Goal: Task Accomplishment & Management: Use online tool/utility

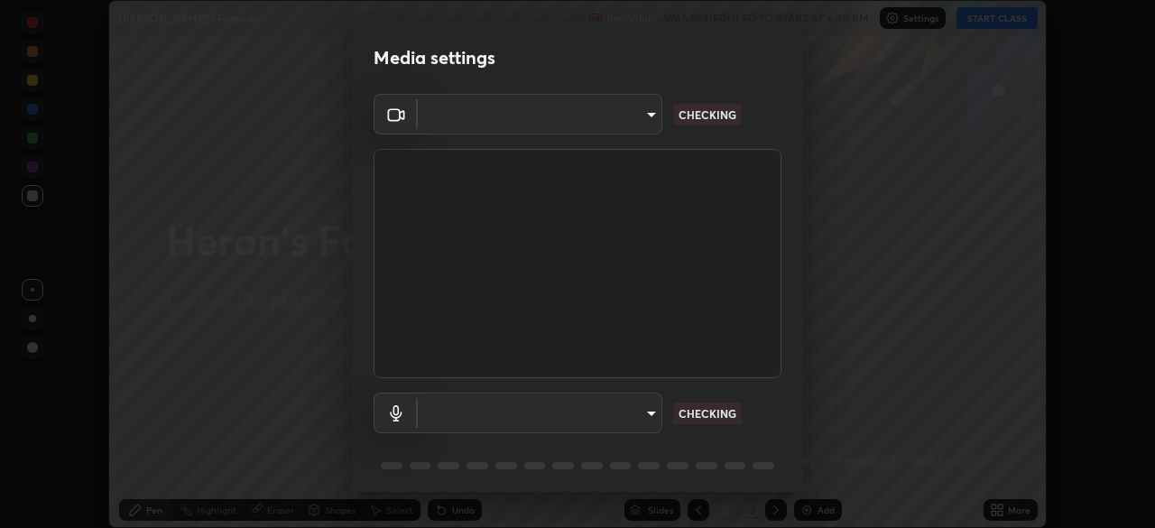
scroll to position [528, 1155]
type input "71b0b5903dbe2f19866722545fb63627b4ea9dc08965a3ab927889d17f042457"
click at [641, 421] on body "Erase all Heron's Formula Recording WAS SCHEDULED TO START AT 6:30 PM Settings …" at bounding box center [577, 264] width 1155 height 528
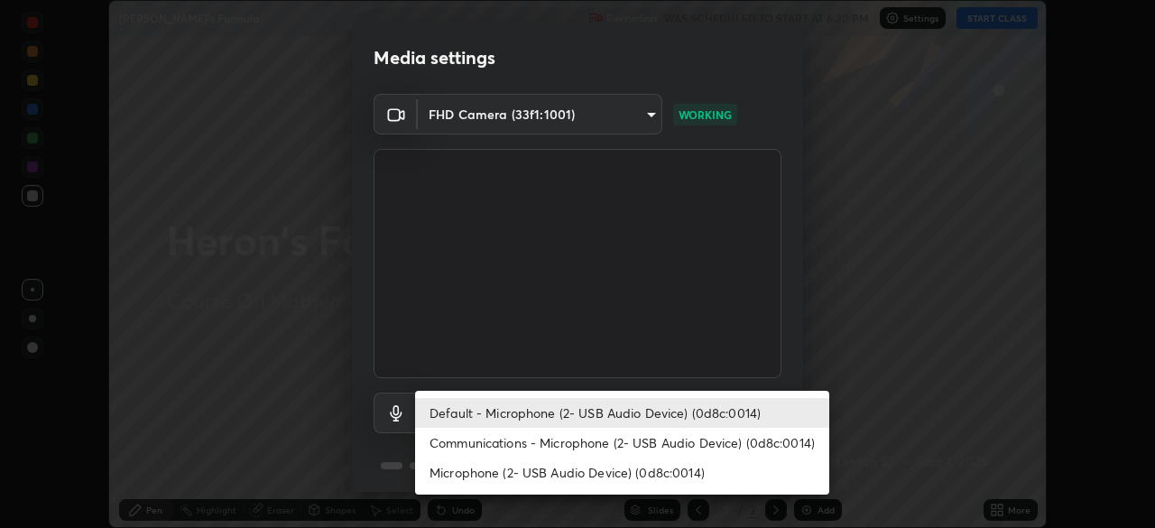
click at [614, 447] on li "Communications - Microphone (2- USB Audio Device) (0d8c:0014)" at bounding box center [622, 443] width 414 height 30
type input "communications"
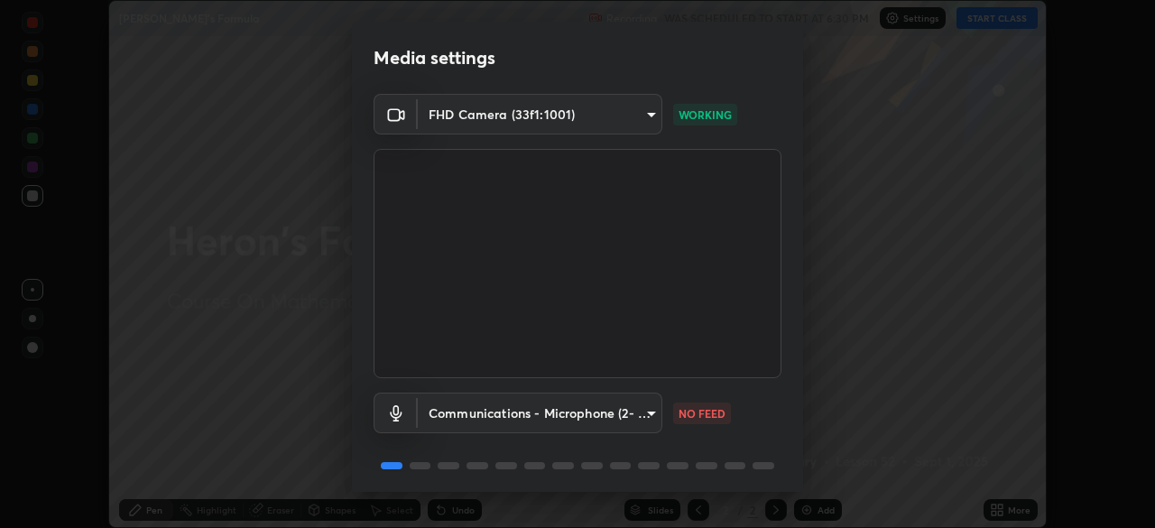
scroll to position [64, 0]
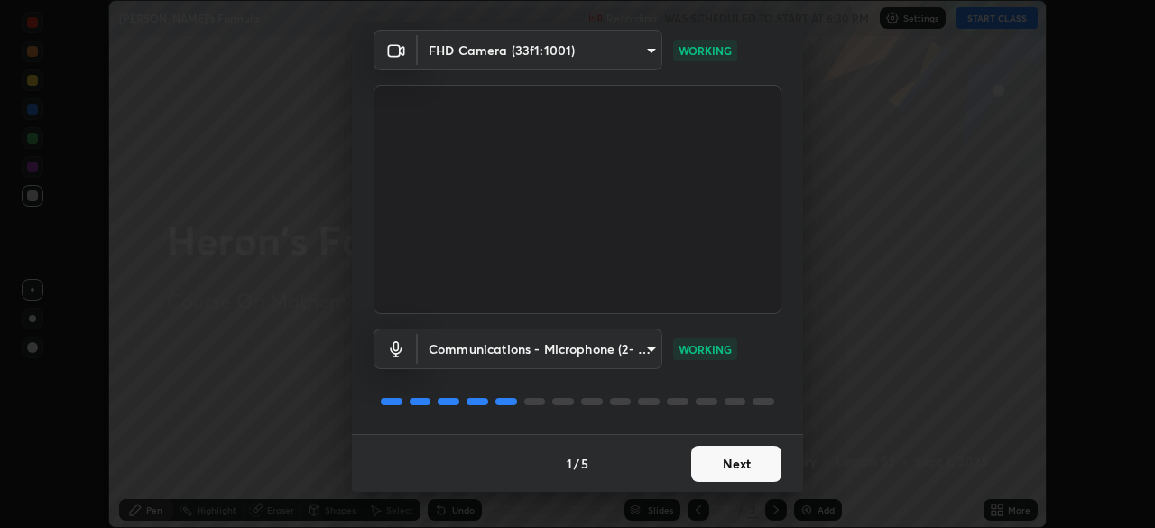
click at [757, 464] on button "Next" at bounding box center [736, 464] width 90 height 36
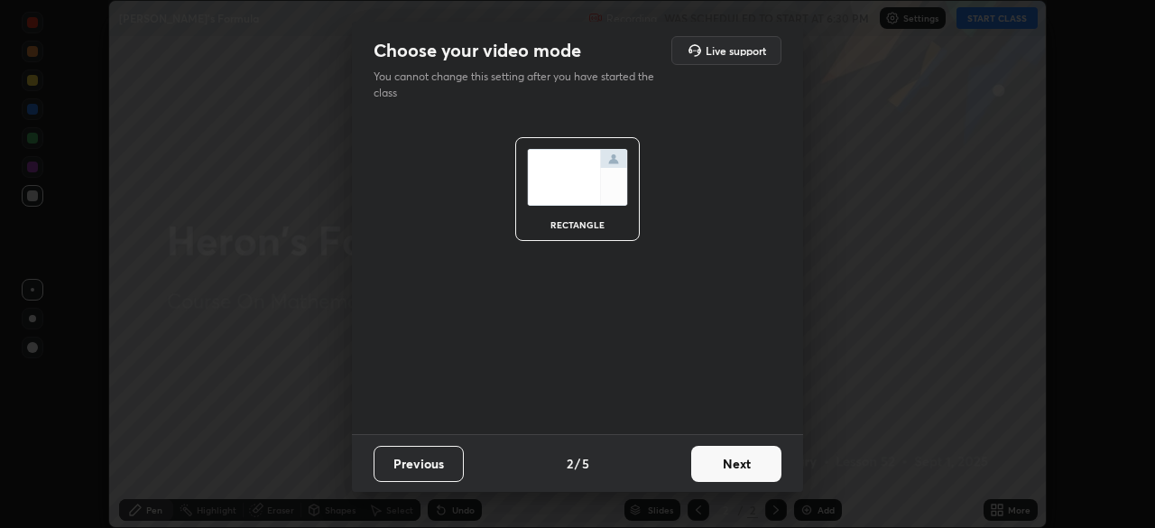
scroll to position [0, 0]
click at [759, 462] on button "Next" at bounding box center [736, 464] width 90 height 36
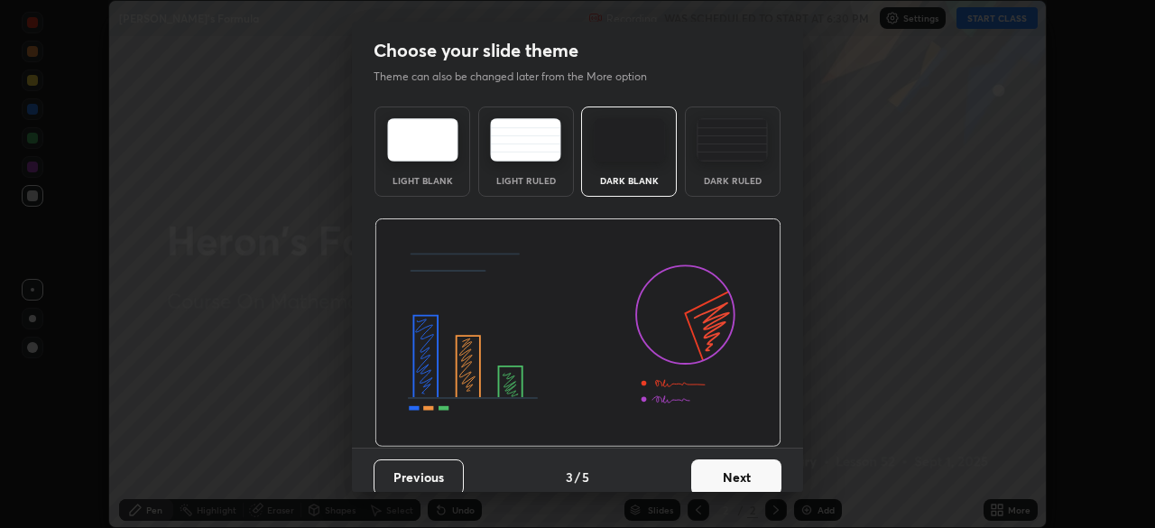
click at [775, 479] on button "Next" at bounding box center [736, 477] width 90 height 36
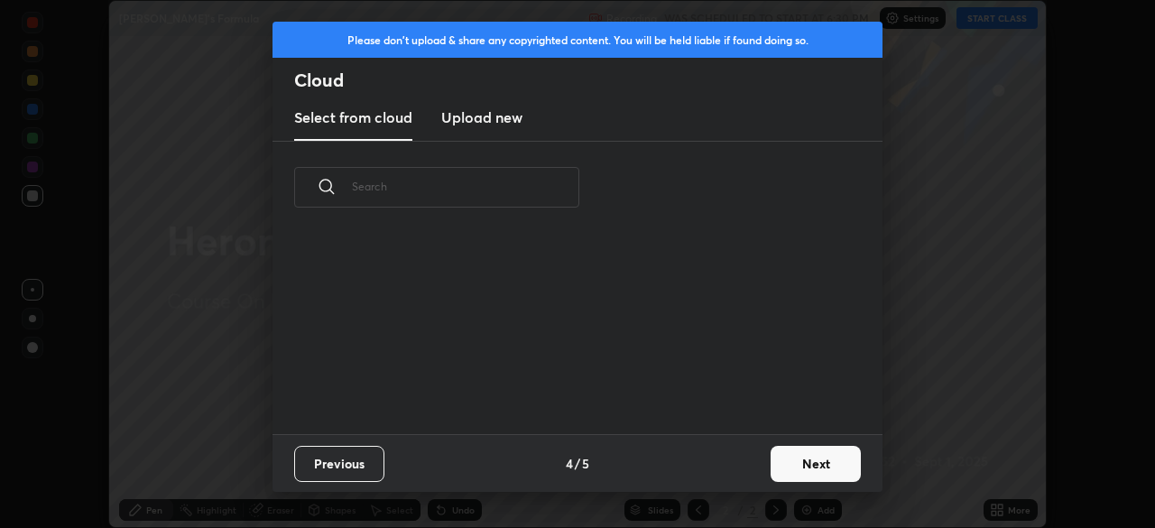
click at [824, 464] on button "Next" at bounding box center [815, 464] width 90 height 36
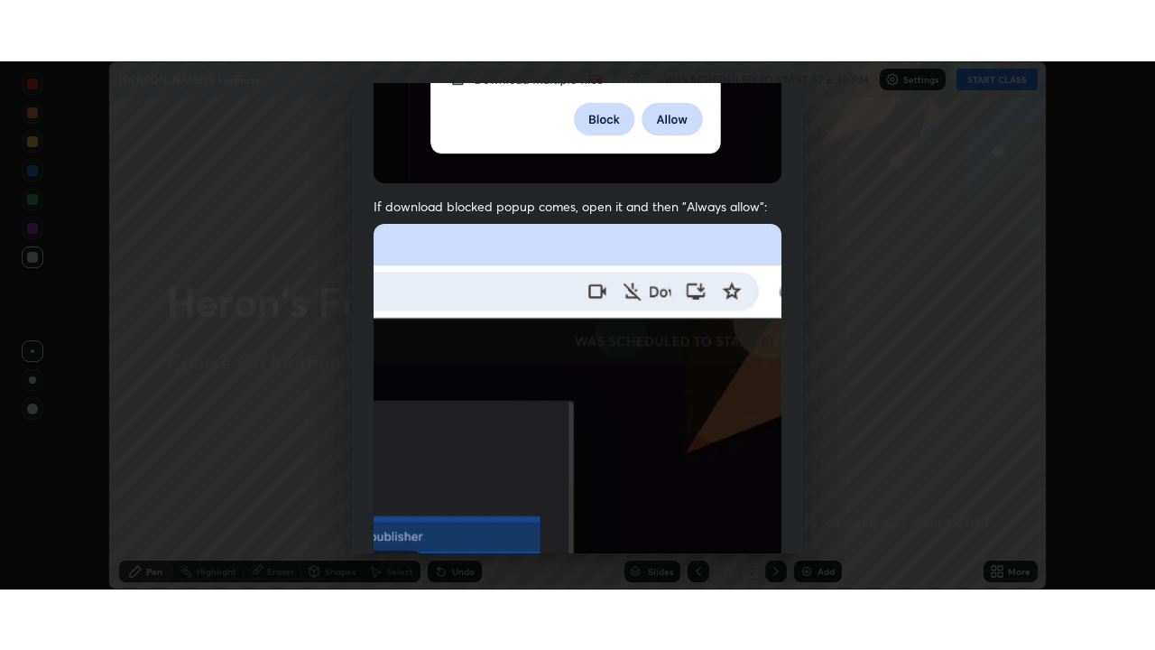
scroll to position [432, 0]
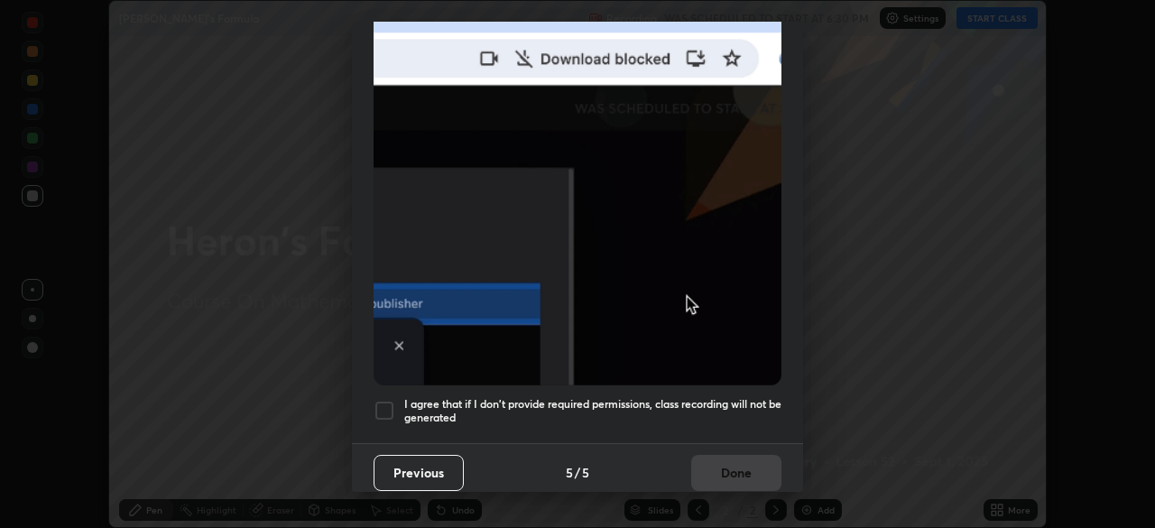
click at [391, 401] on div at bounding box center [384, 411] width 22 height 22
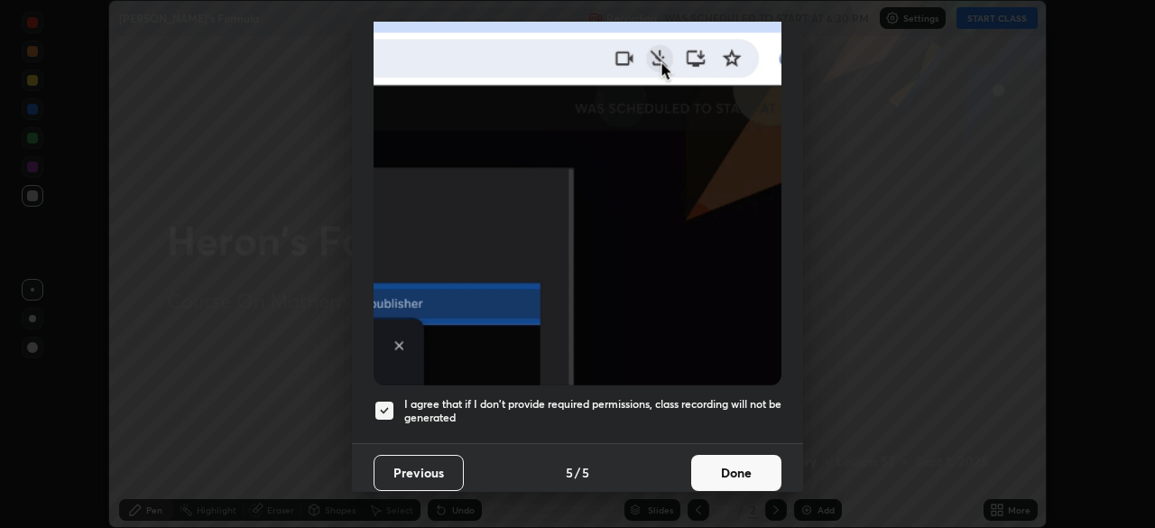
click at [715, 472] on button "Done" at bounding box center [736, 473] width 90 height 36
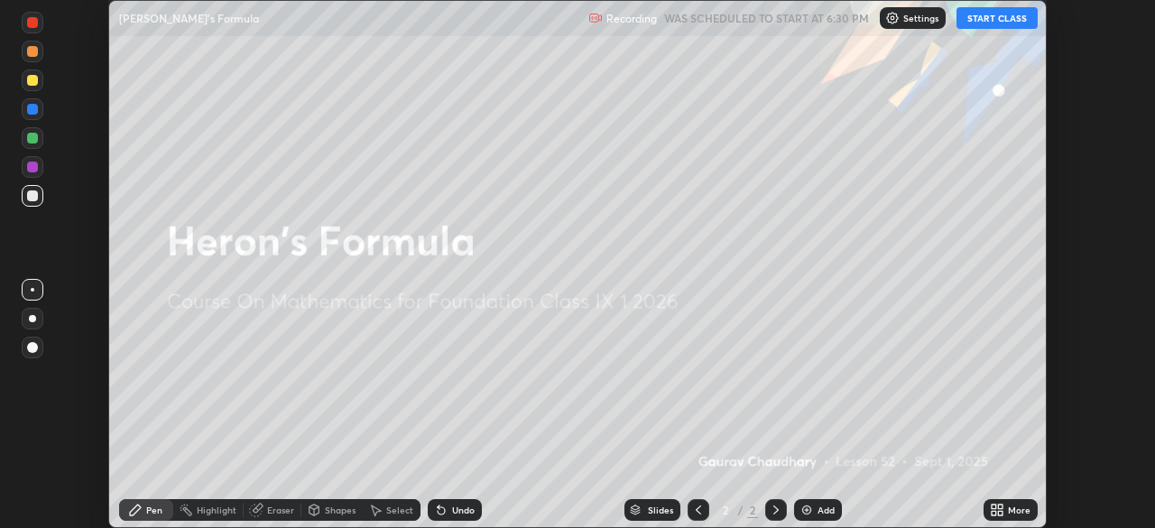
click at [984, 23] on button "START CLASS" at bounding box center [996, 18] width 81 height 22
click at [1009, 510] on div "More" at bounding box center [1019, 509] width 23 height 9
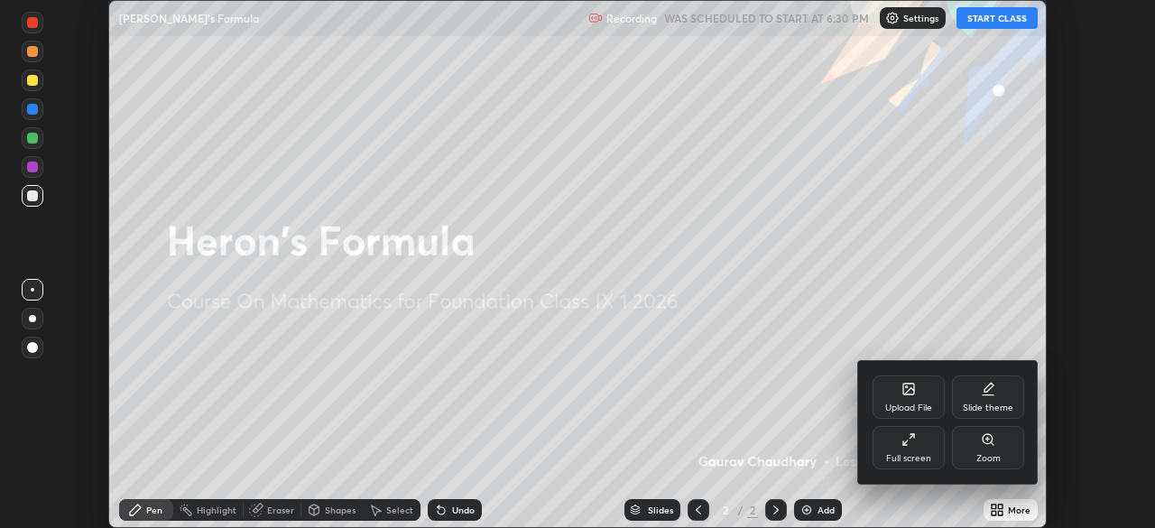
click at [917, 454] on div "Full screen" at bounding box center [908, 458] width 45 height 9
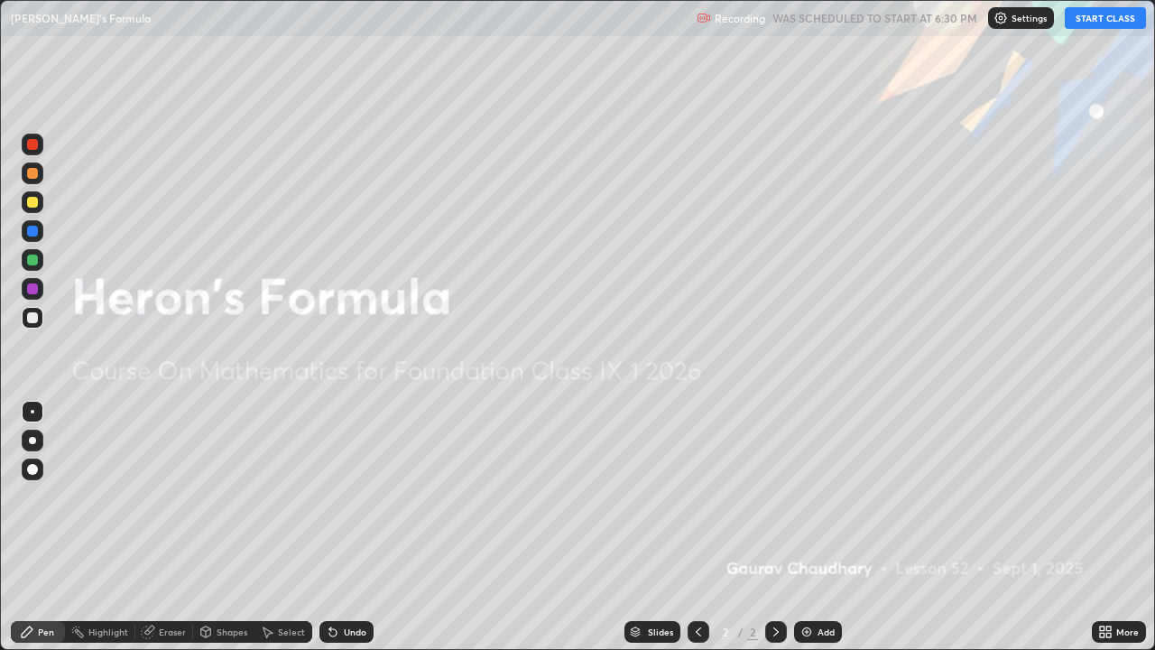
scroll to position [650, 1155]
click at [824, 527] on div "Add" at bounding box center [825, 631] width 17 height 9
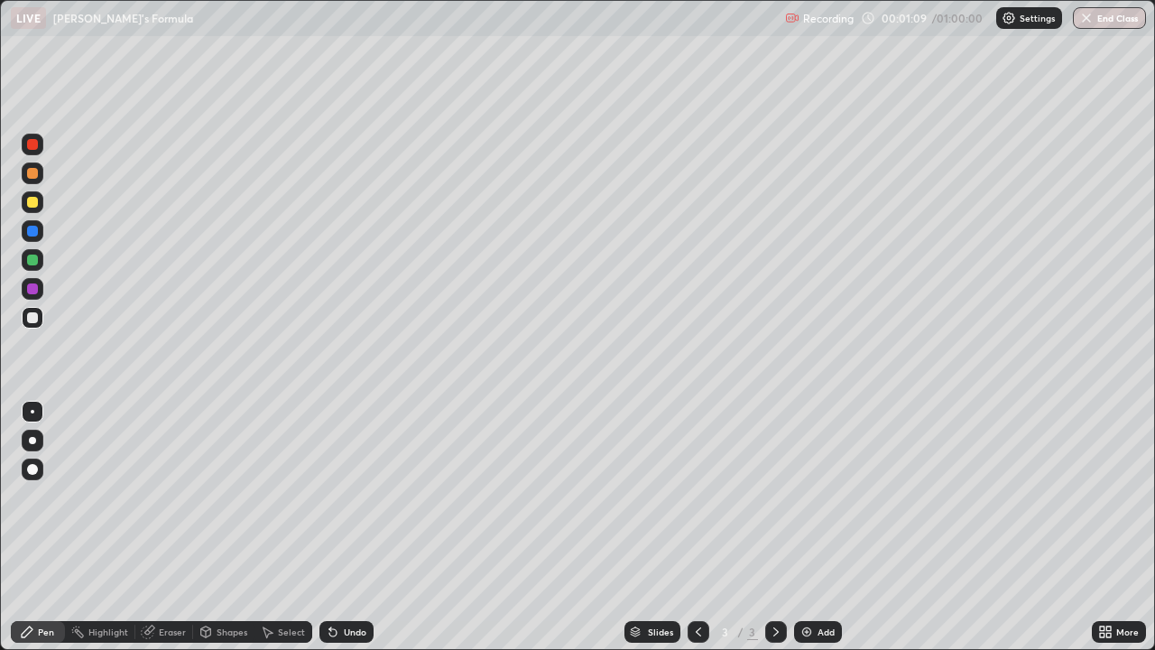
click at [1117, 527] on div "More" at bounding box center [1127, 631] width 23 height 9
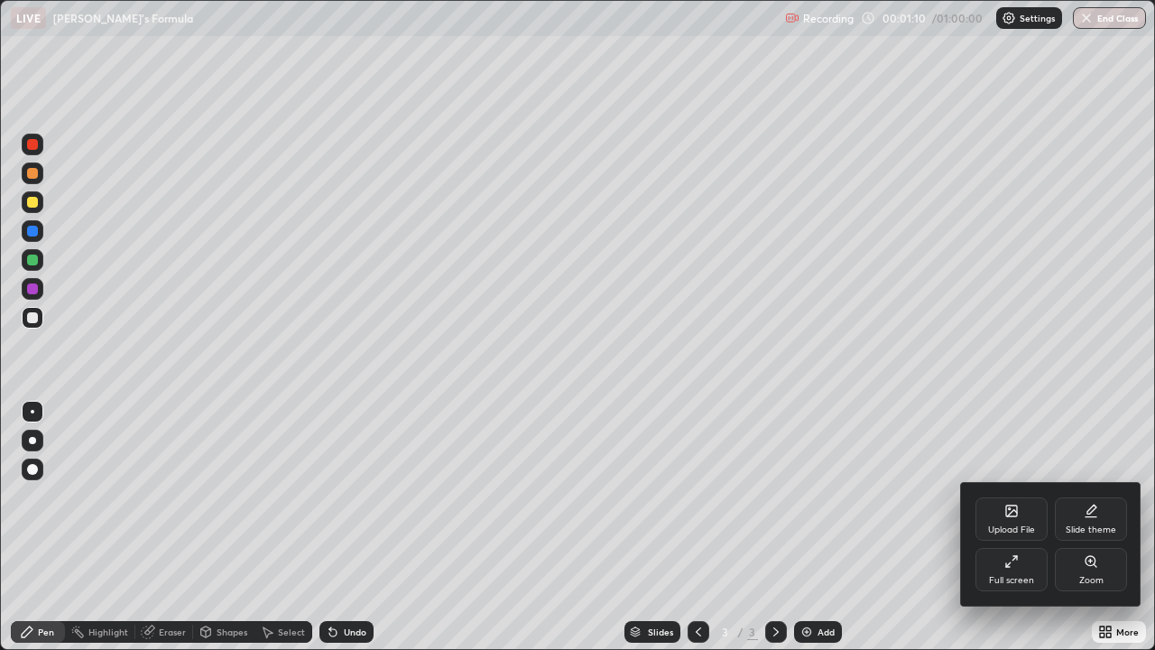
click at [1013, 527] on div "Upload File" at bounding box center [1011, 529] width 47 height 9
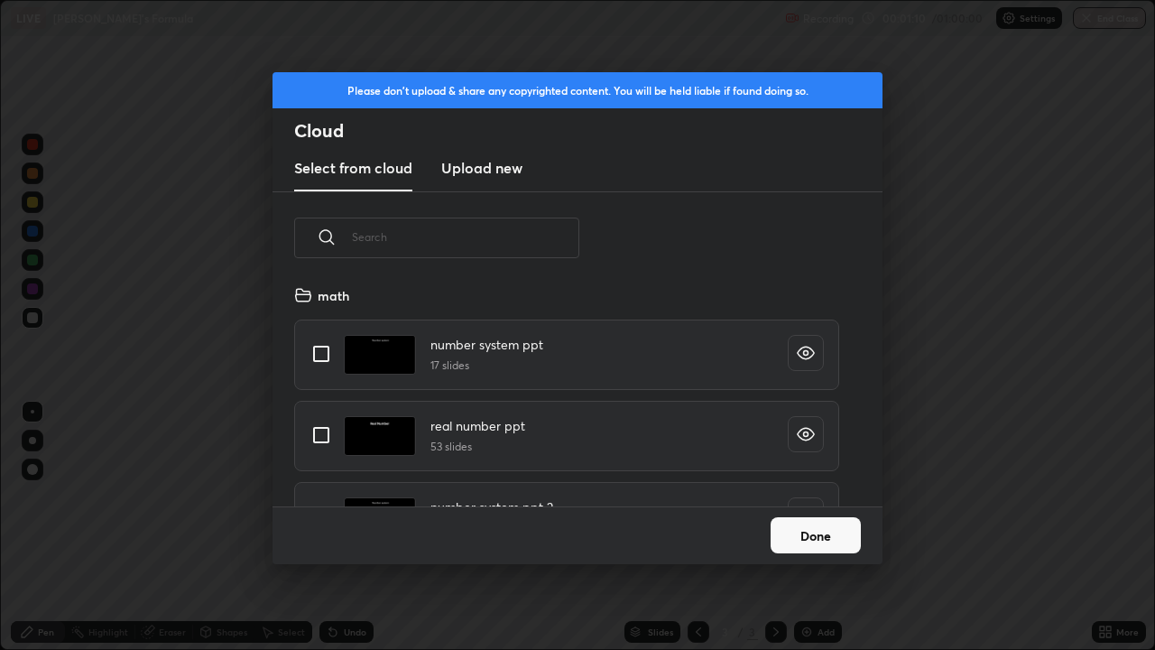
scroll to position [222, 579]
click at [328, 355] on input "grid" at bounding box center [321, 354] width 38 height 38
checkbox input "true"
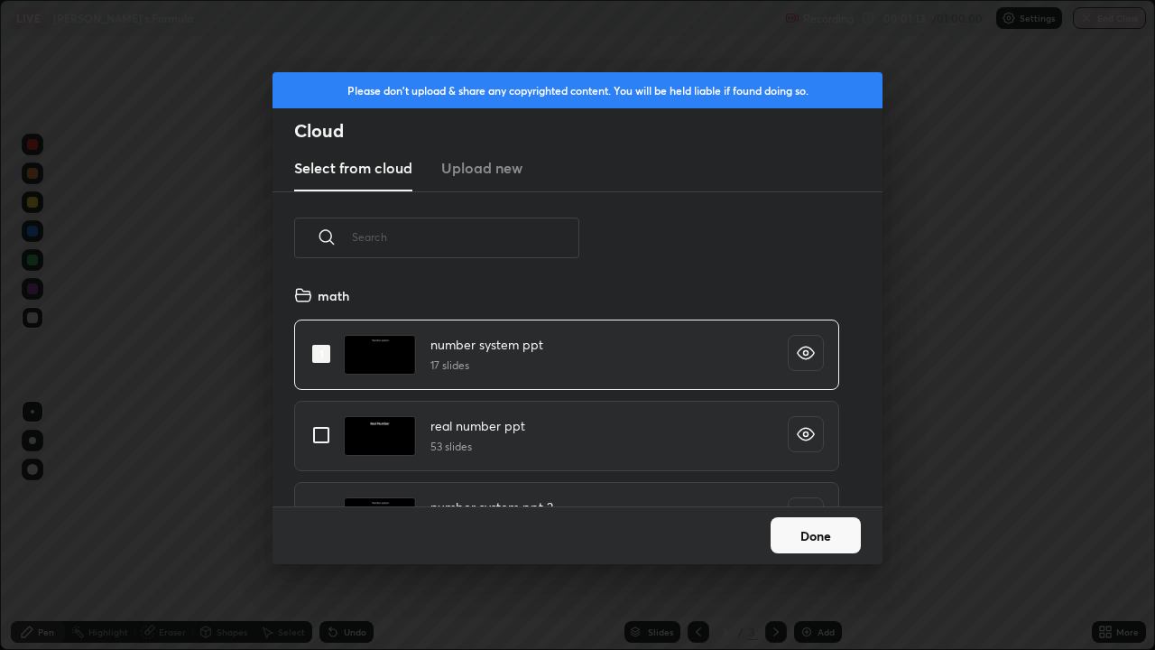
click at [825, 527] on button "Done" at bounding box center [815, 535] width 90 height 36
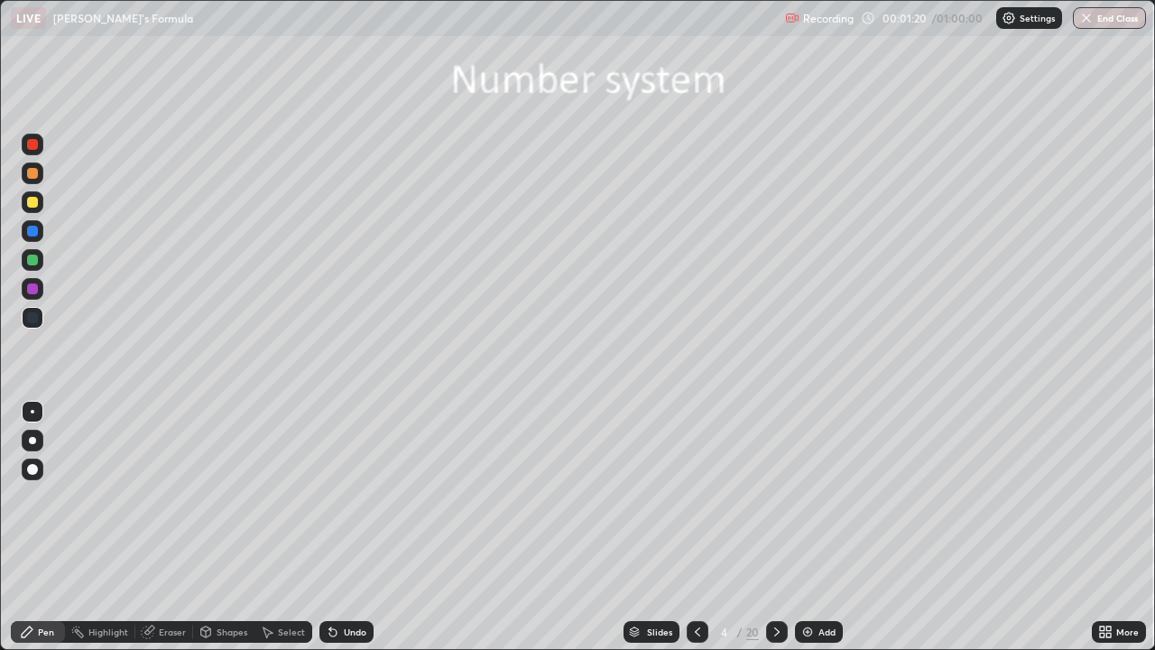
click at [775, 527] on icon at bounding box center [777, 631] width 14 height 14
click at [664, 527] on div "Slides" at bounding box center [659, 631] width 25 height 9
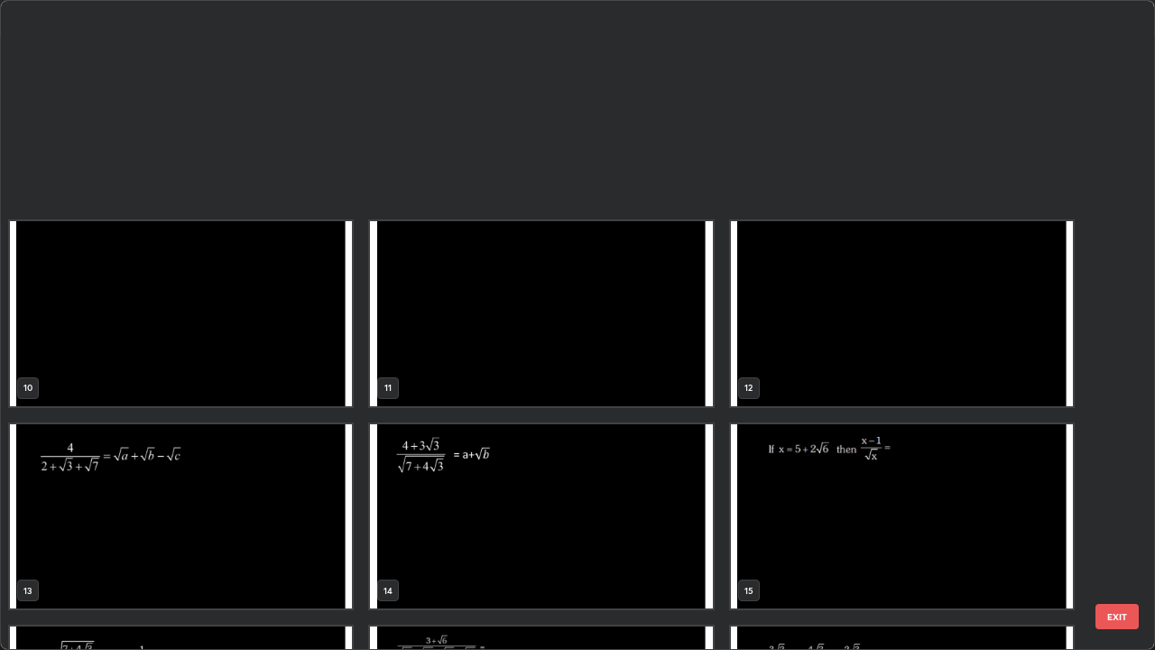
scroll to position [669, 0]
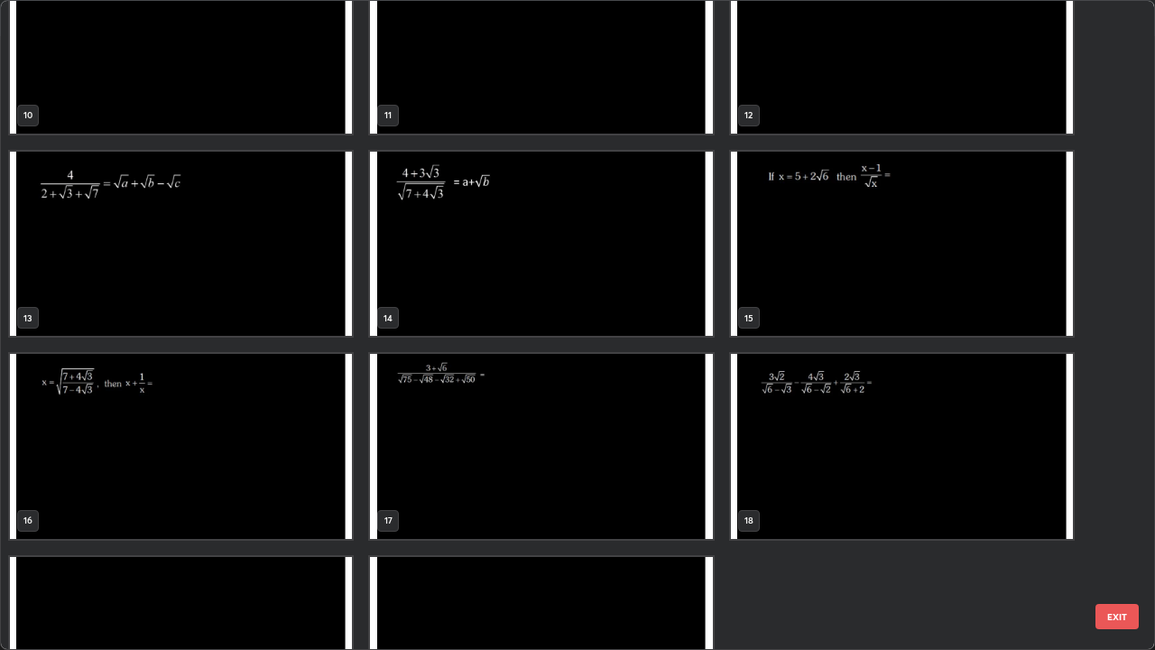
click at [598, 299] on img "grid" at bounding box center [541, 244] width 342 height 185
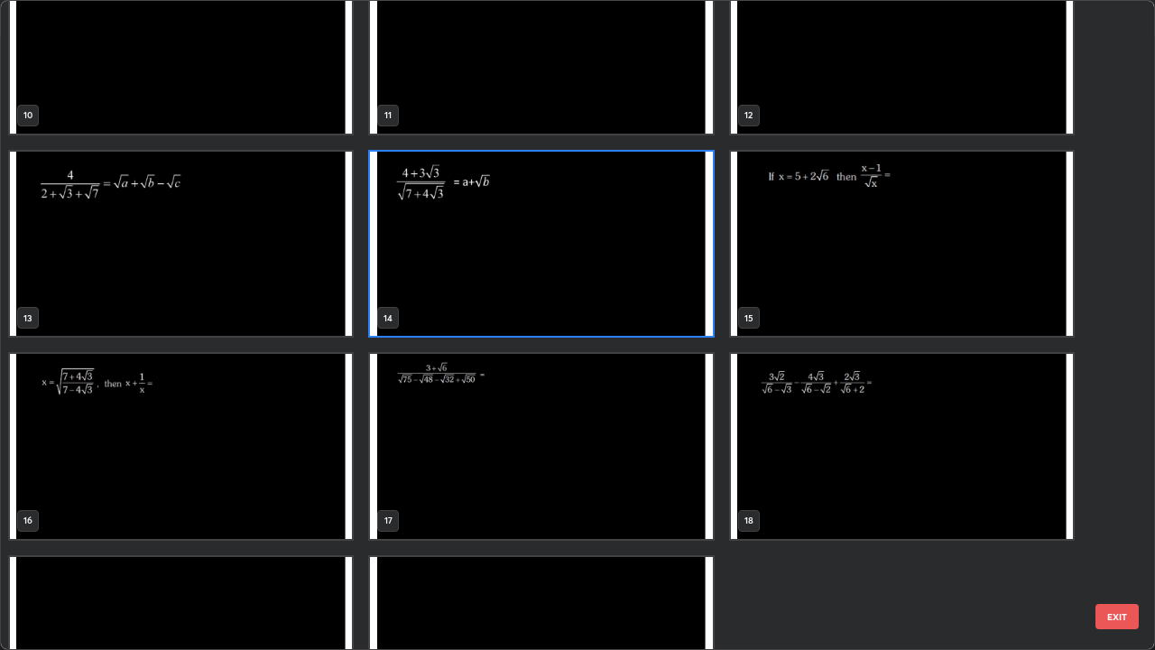
click at [598, 299] on img "grid" at bounding box center [541, 244] width 342 height 185
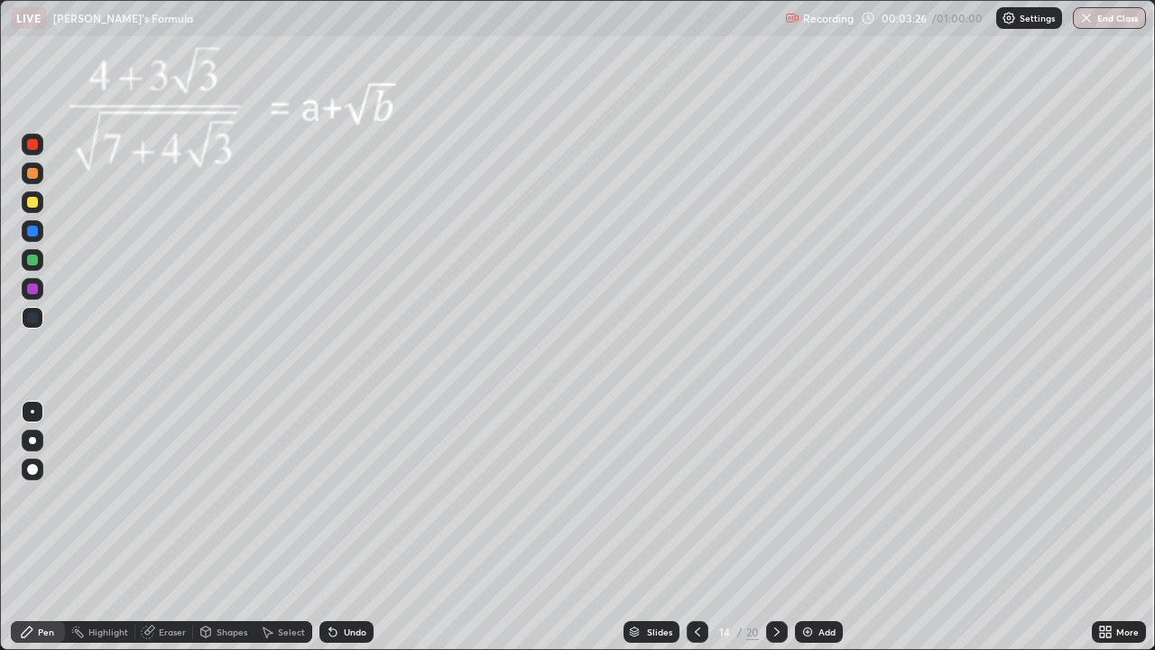
click at [32, 204] on div at bounding box center [32, 202] width 11 height 11
click at [822, 527] on div "Add" at bounding box center [826, 631] width 17 height 9
click at [159, 527] on div "Eraser" at bounding box center [172, 631] width 27 height 9
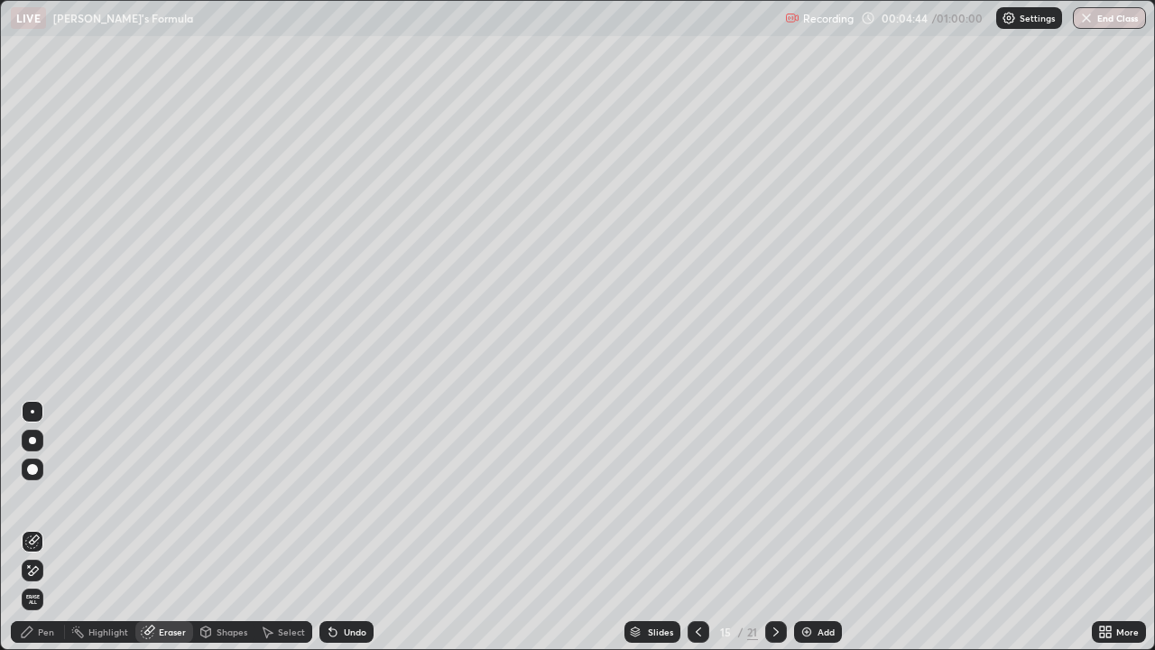
click at [52, 527] on div "Pen" at bounding box center [46, 631] width 16 height 9
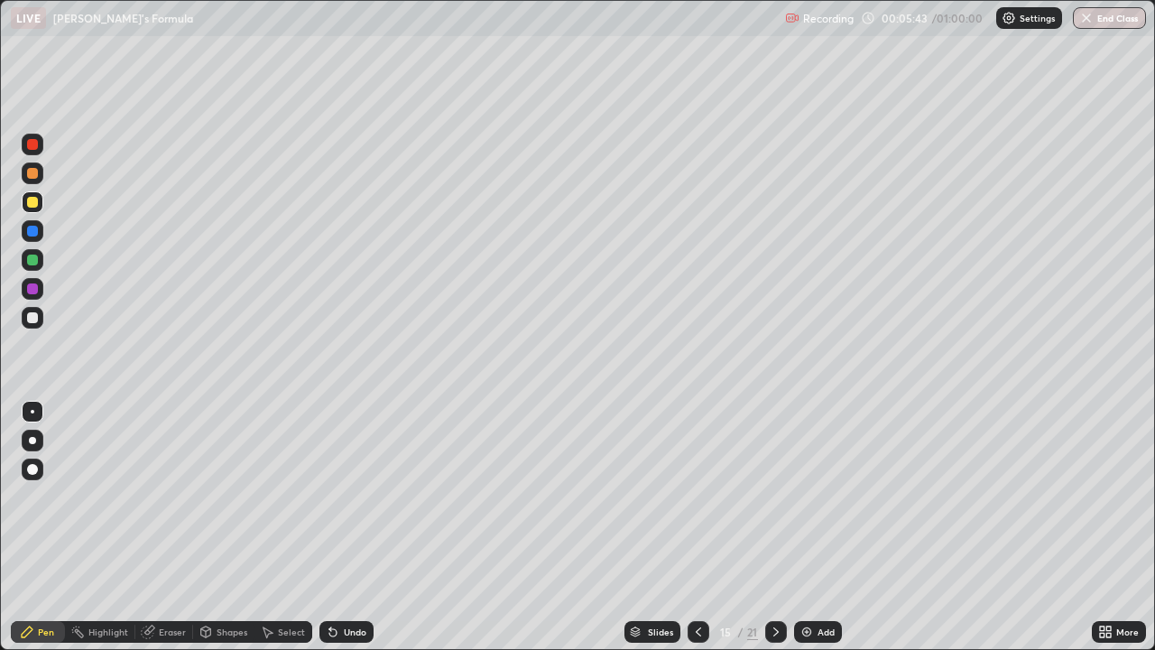
click at [696, 527] on icon at bounding box center [698, 631] width 14 height 14
click at [160, 527] on div "Eraser" at bounding box center [172, 631] width 27 height 9
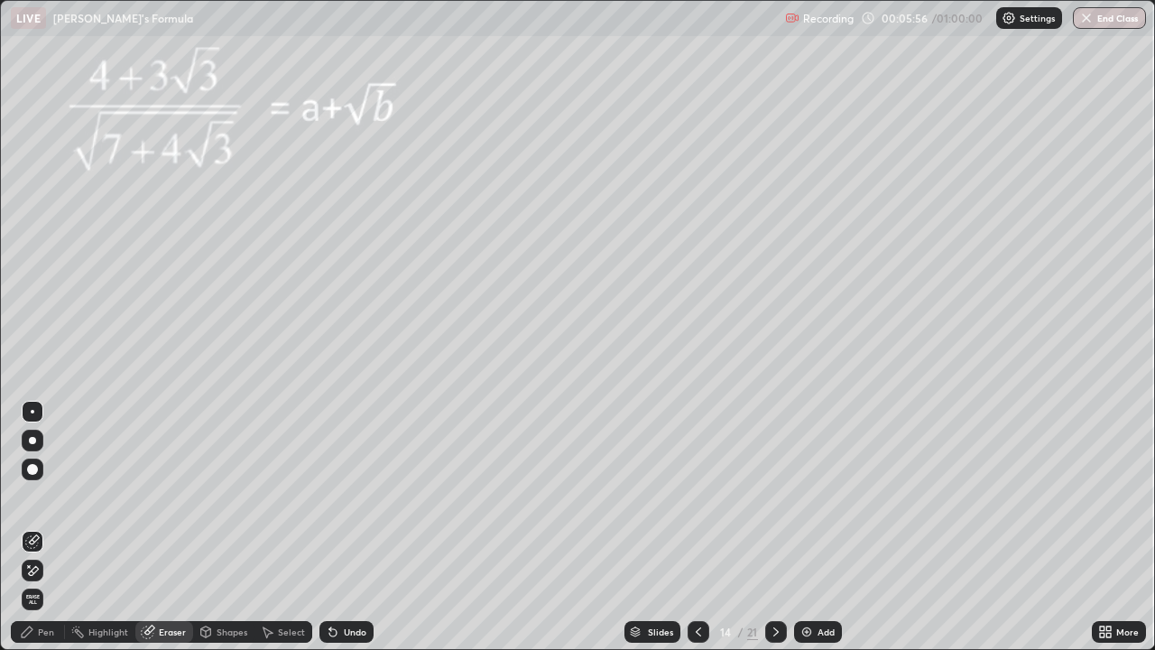
click at [38, 527] on div "Pen" at bounding box center [38, 632] width 54 height 22
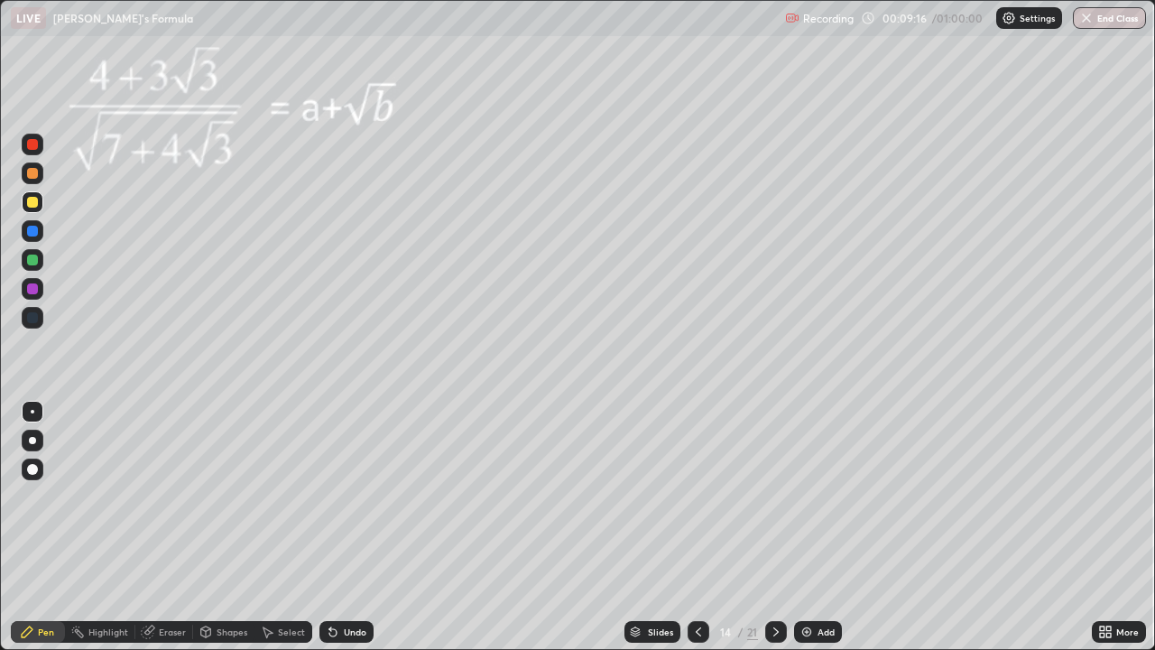
click at [774, 527] on icon at bounding box center [776, 631] width 14 height 14
click at [774, 527] on icon at bounding box center [775, 631] width 5 height 9
click at [777, 527] on div at bounding box center [776, 632] width 22 height 22
click at [337, 527] on icon at bounding box center [333, 631] width 14 height 14
click at [337, 527] on div "Undo" at bounding box center [346, 632] width 54 height 22
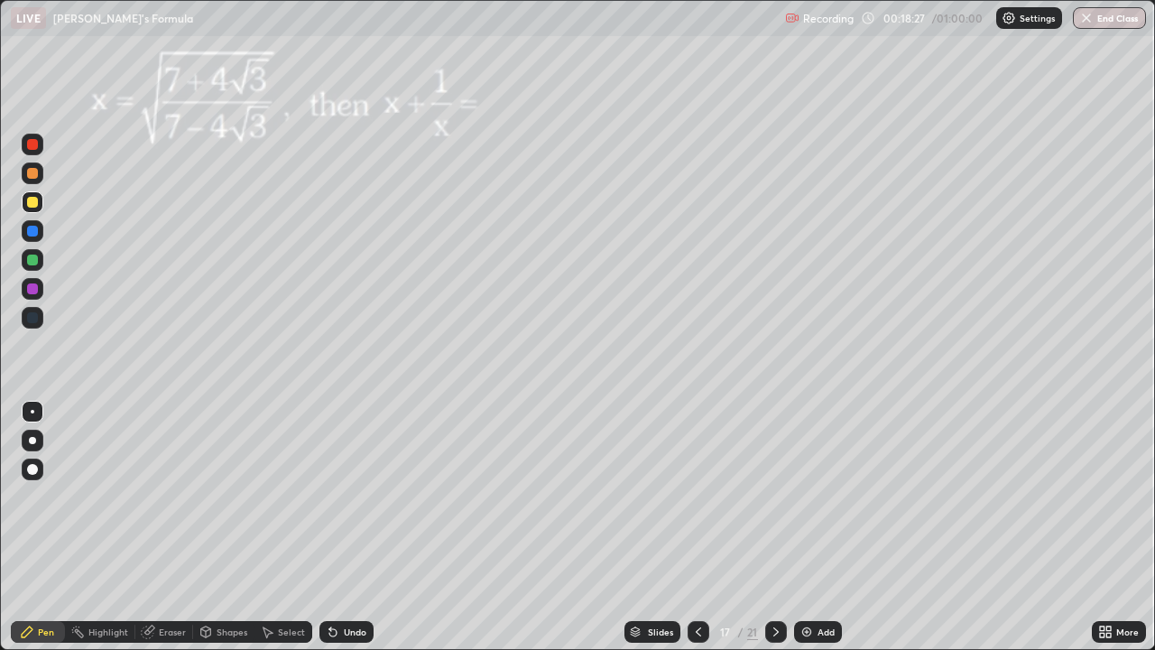
click at [337, 527] on div "Undo" at bounding box center [346, 632] width 54 height 22
click at [336, 527] on div "Undo" at bounding box center [346, 632] width 54 height 22
click at [333, 527] on div "Undo" at bounding box center [346, 632] width 54 height 22
click at [329, 527] on div "Undo" at bounding box center [346, 632] width 54 height 22
click at [781, 527] on div at bounding box center [776, 631] width 22 height 36
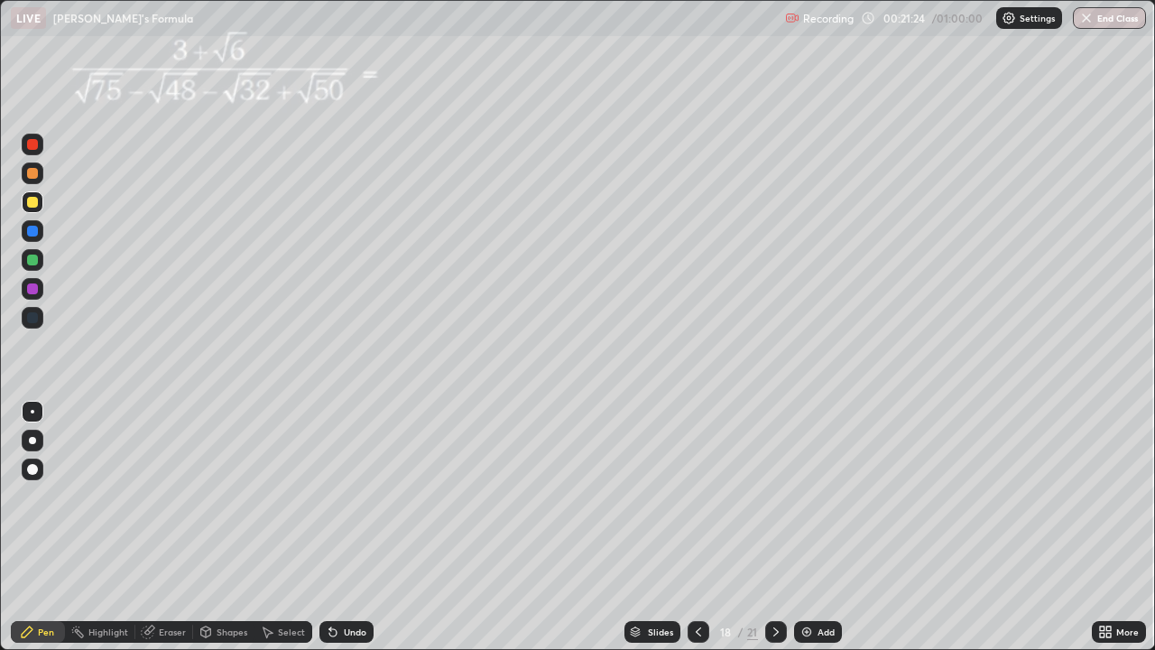
click at [774, 527] on icon at bounding box center [776, 631] width 14 height 14
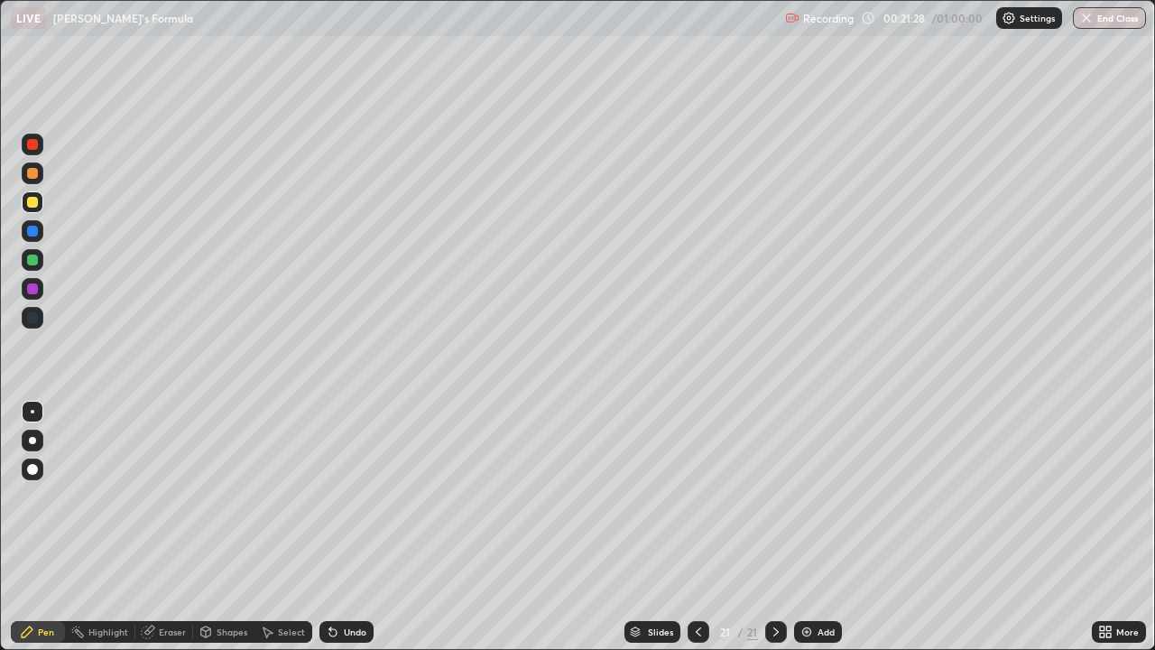
click at [774, 527] on icon at bounding box center [776, 631] width 14 height 14
click at [1108, 527] on icon at bounding box center [1108, 634] width 5 height 5
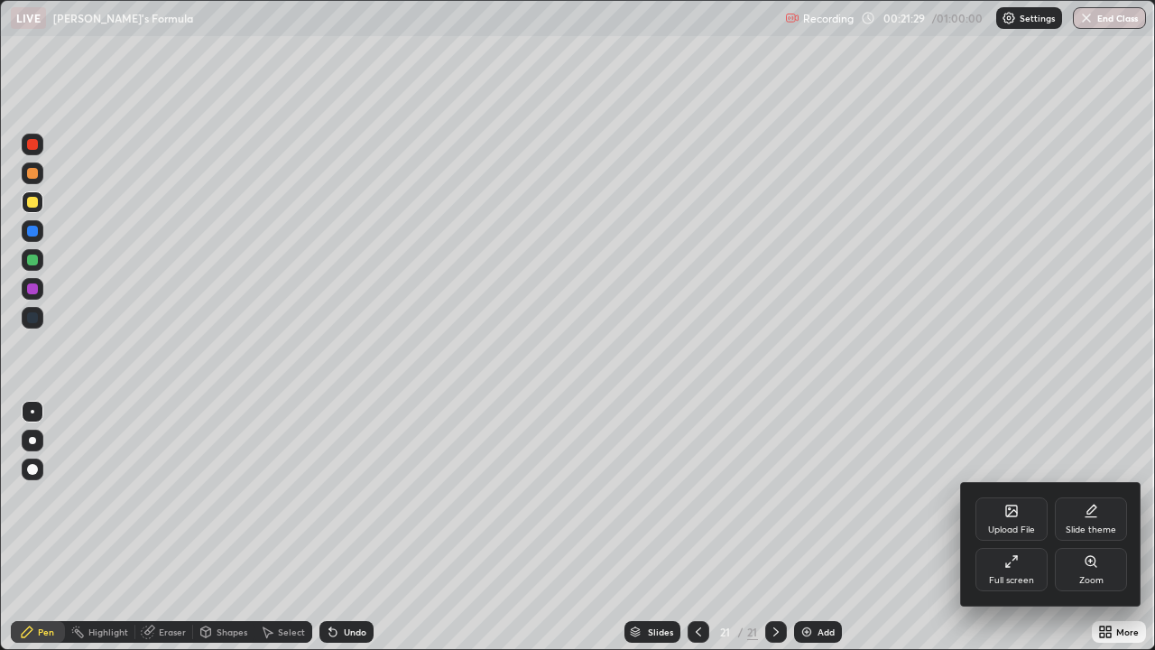
click at [1023, 525] on div "Upload File" at bounding box center [1011, 529] width 47 height 9
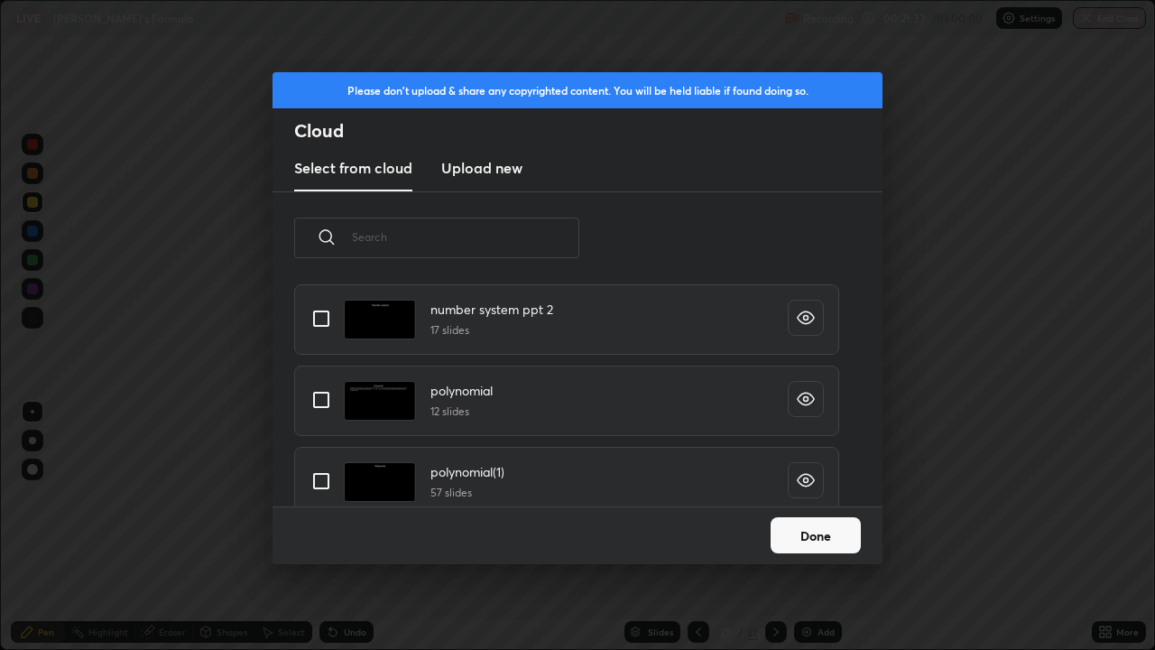
scroll to position [196, 0]
click at [326, 321] on input "grid" at bounding box center [321, 320] width 38 height 38
checkbox input "true"
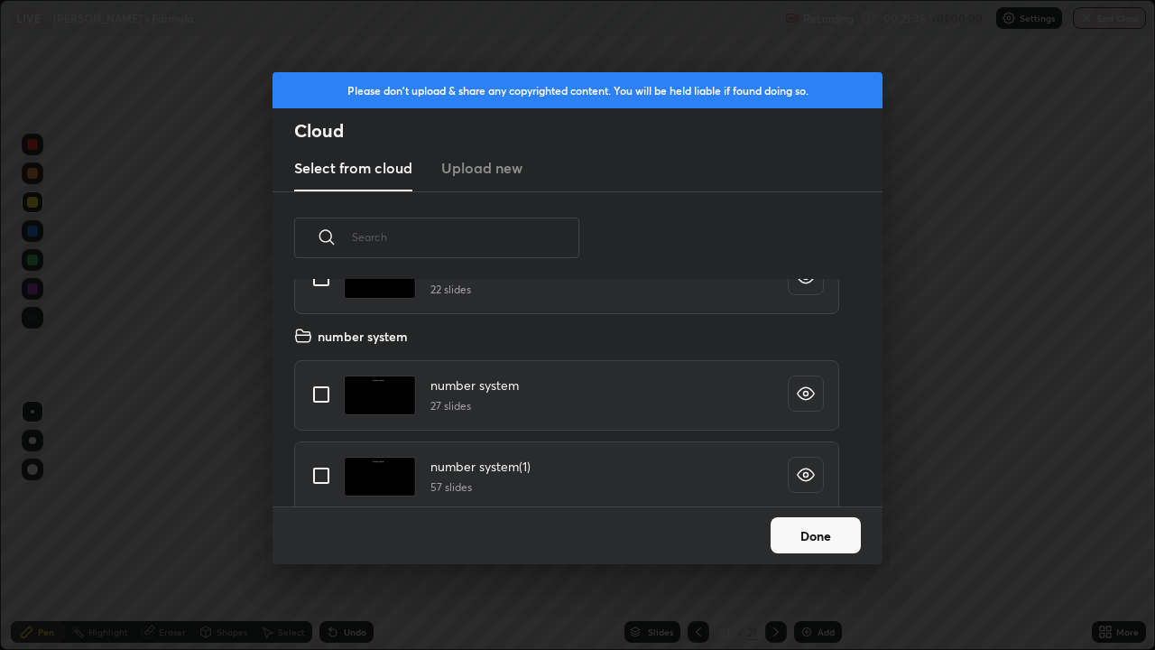
scroll to position [604, 0]
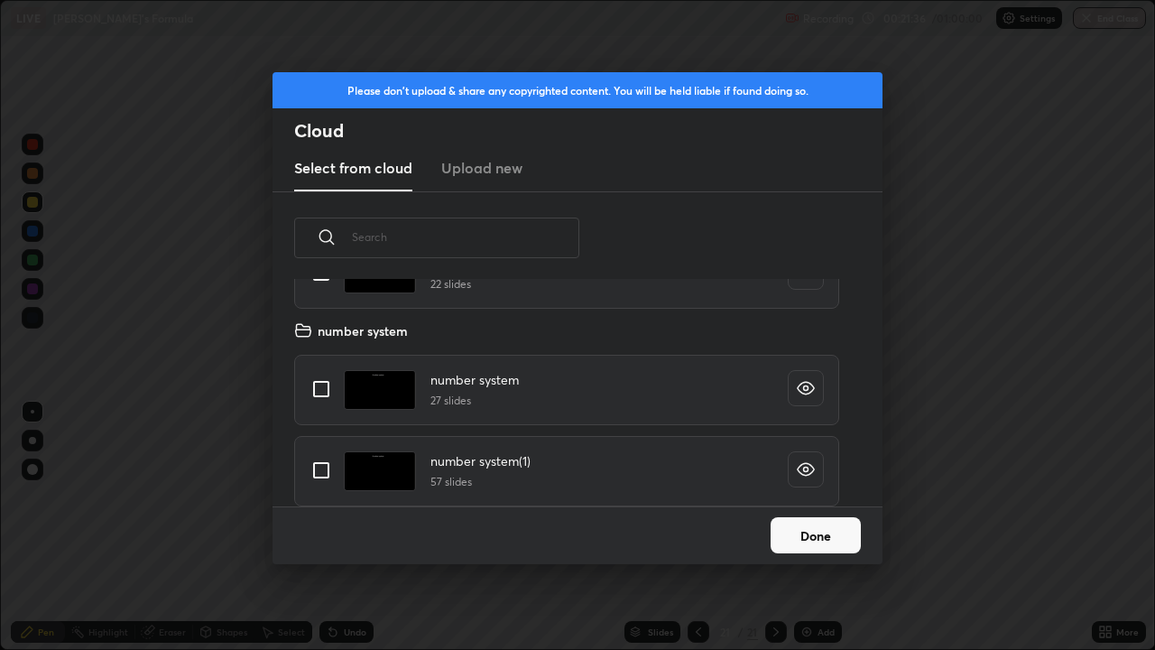
click at [324, 389] on input "grid" at bounding box center [321, 389] width 38 height 38
checkbox input "true"
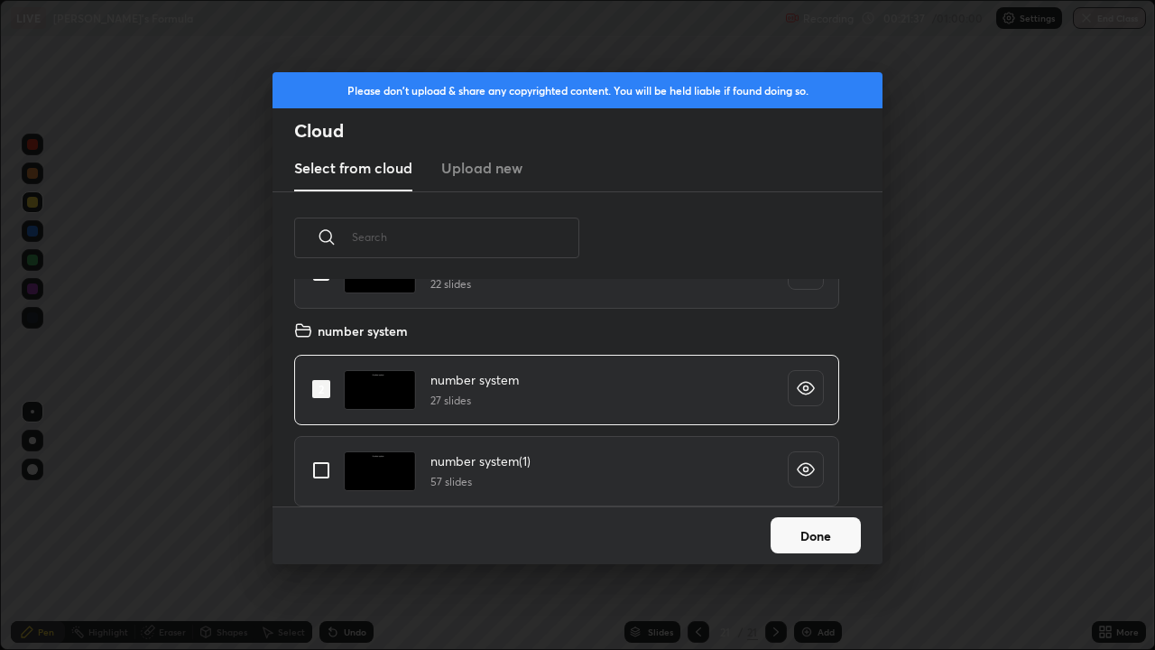
click at [315, 474] on input "grid" at bounding box center [321, 470] width 38 height 38
checkbox input "true"
click at [809, 527] on button "Done" at bounding box center [815, 535] width 90 height 36
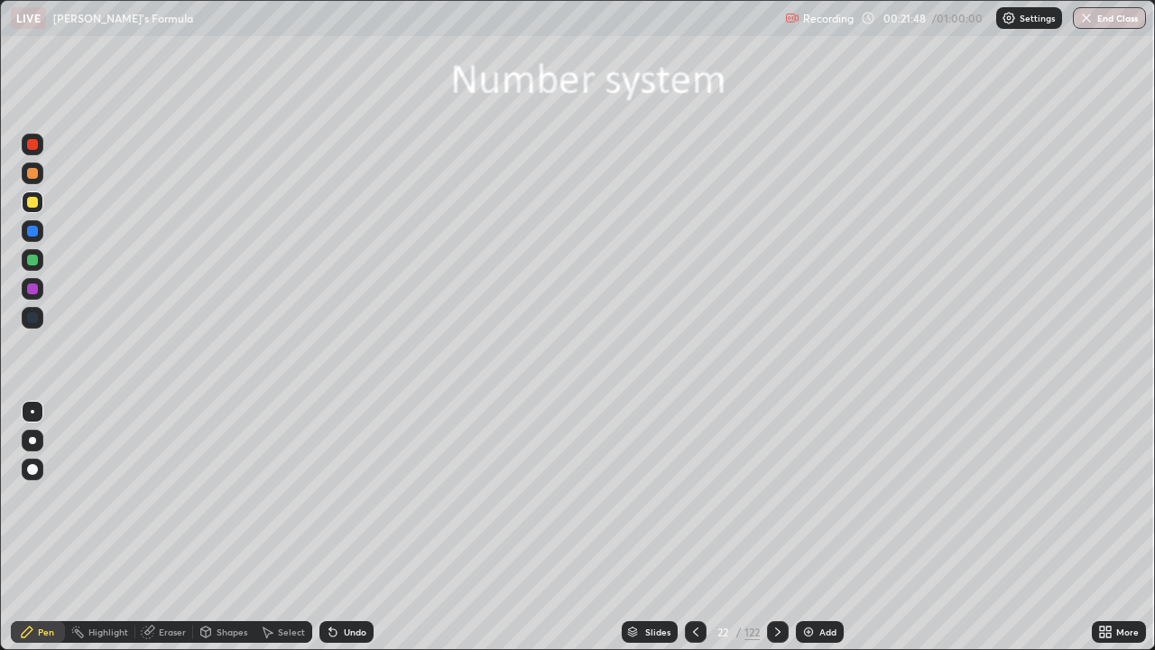
click at [666, 527] on div "Slides" at bounding box center [657, 631] width 25 height 9
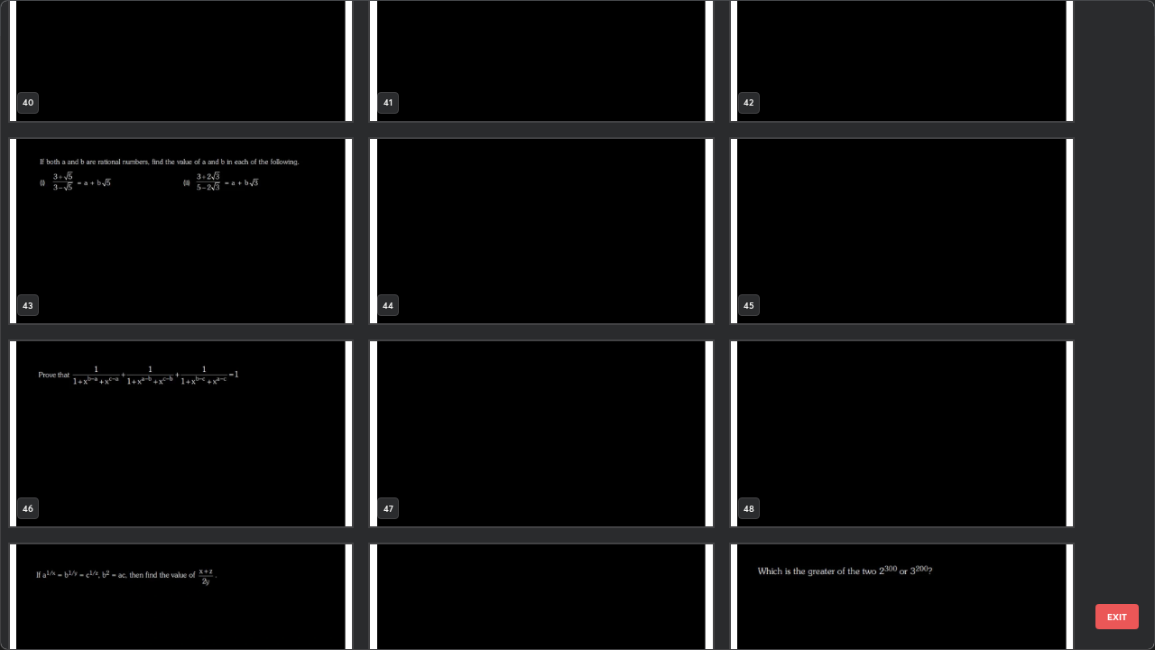
scroll to position [2690, 0]
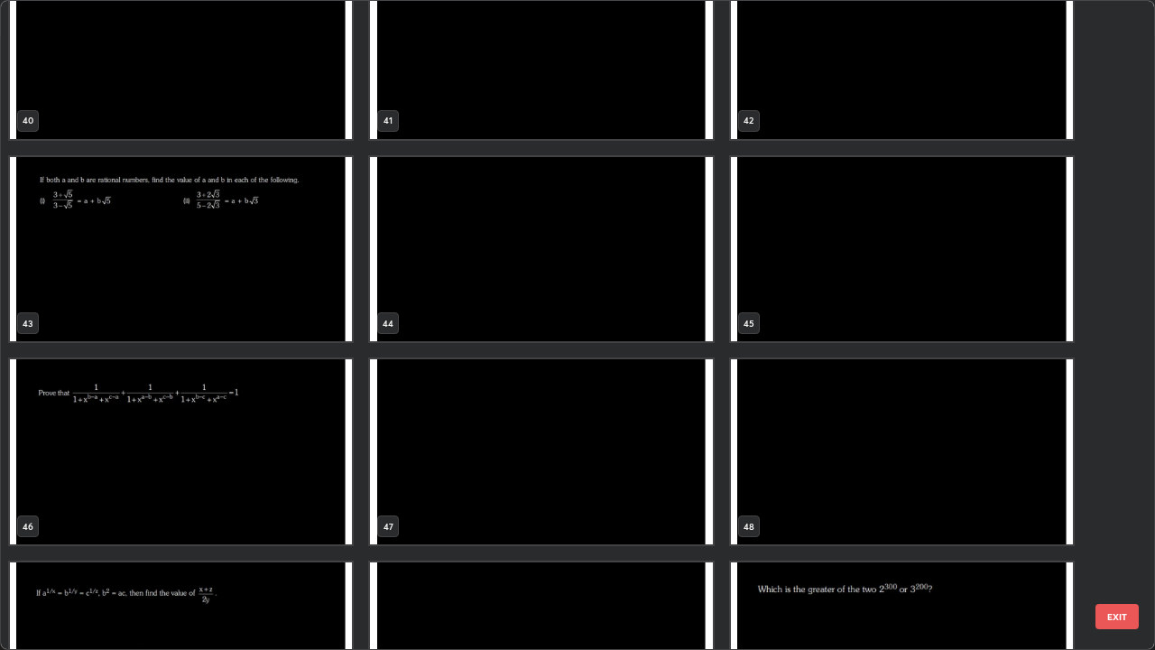
click at [290, 299] on img "grid" at bounding box center [181, 249] width 342 height 185
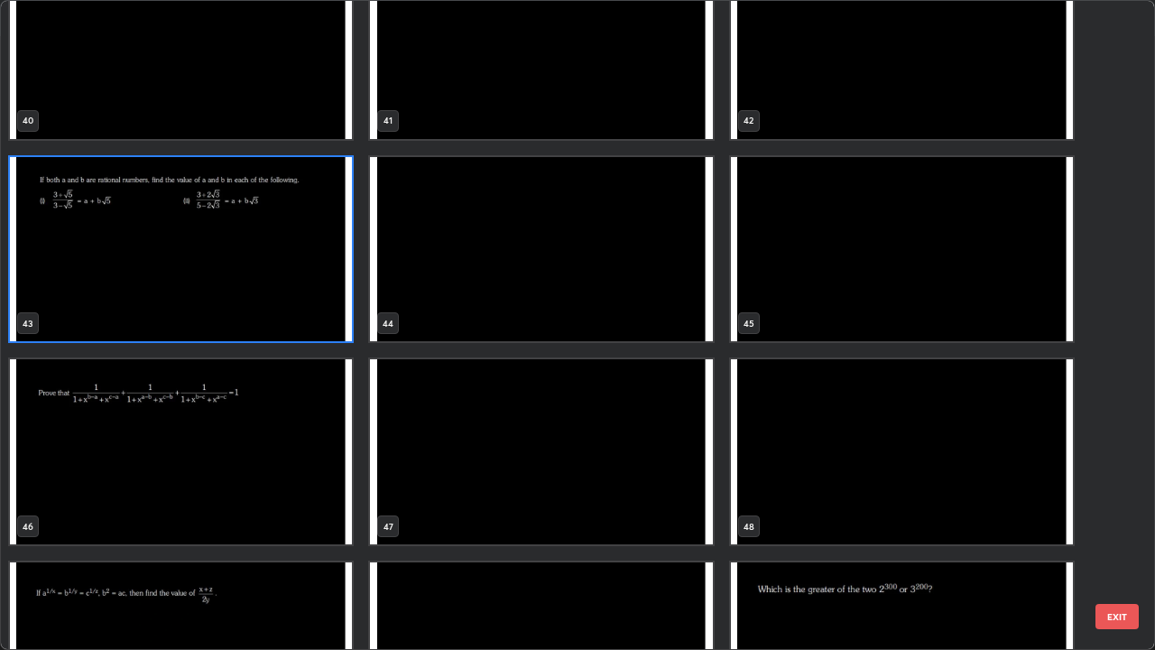
click at [286, 300] on img "grid" at bounding box center [181, 249] width 342 height 185
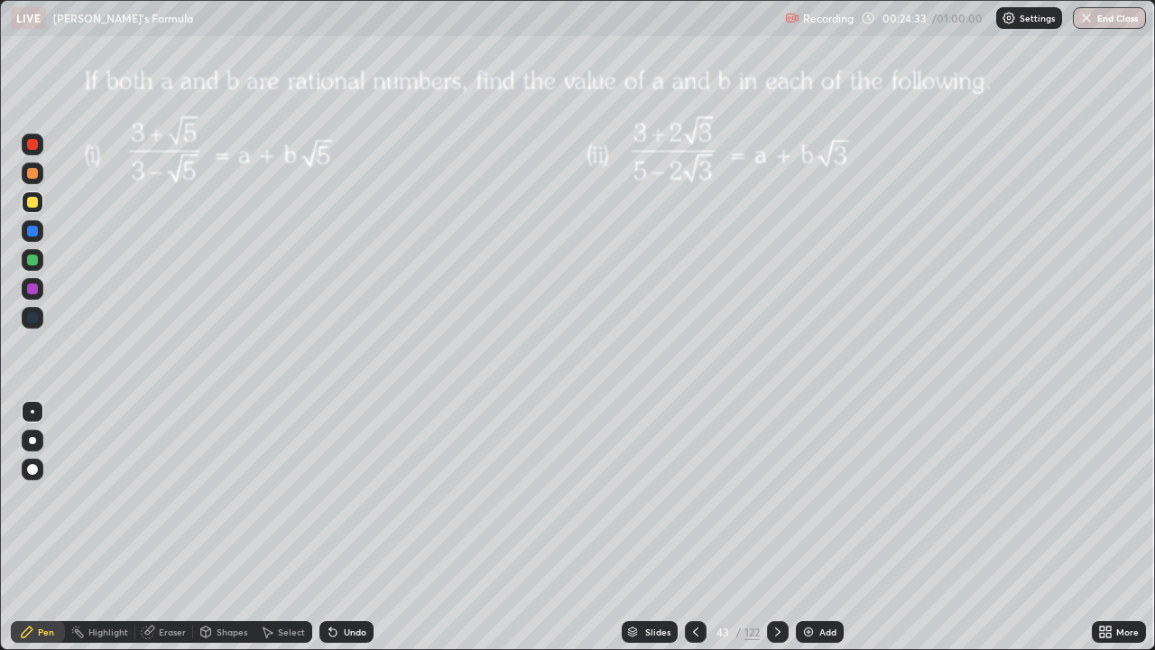
click at [36, 263] on div at bounding box center [32, 259] width 11 height 11
click at [345, 527] on div "Undo" at bounding box center [355, 631] width 23 height 9
click at [337, 527] on icon at bounding box center [333, 631] width 14 height 14
click at [665, 527] on div "Slides" at bounding box center [657, 631] width 25 height 9
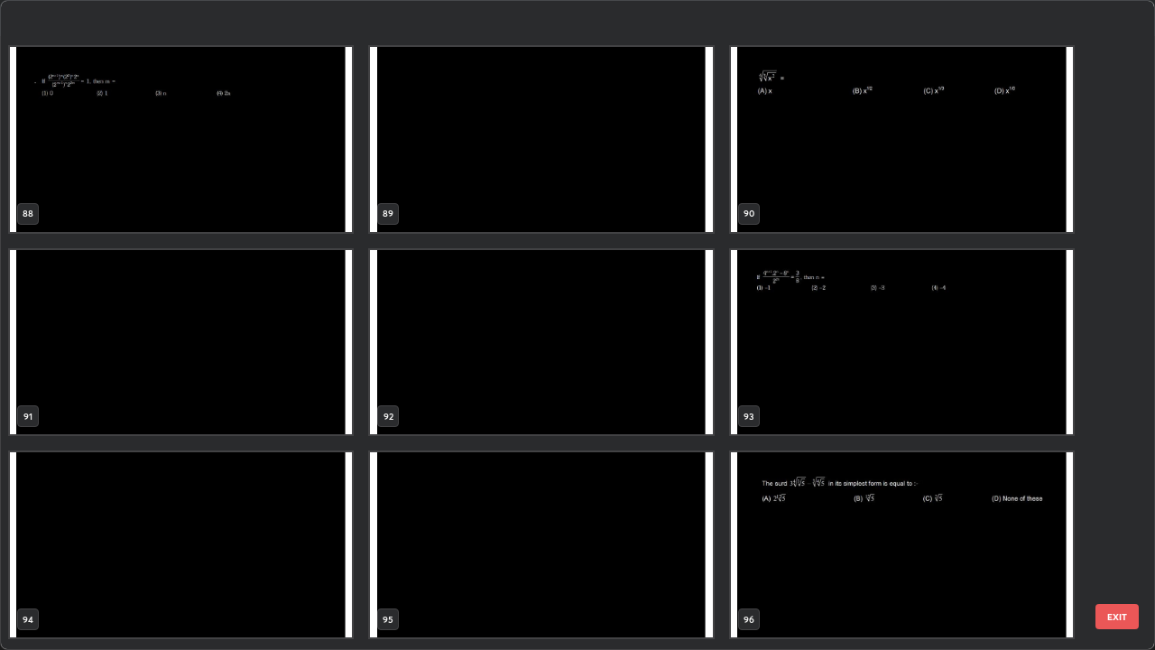
scroll to position [5953, 0]
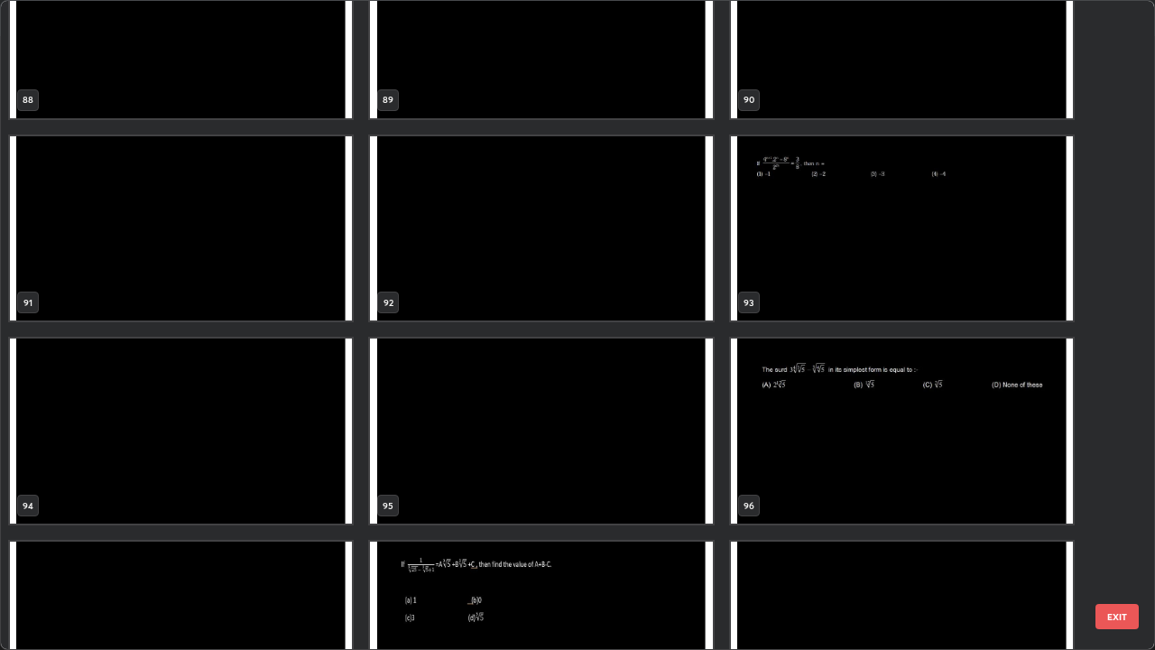
click at [891, 425] on img "grid" at bounding box center [902, 430] width 342 height 185
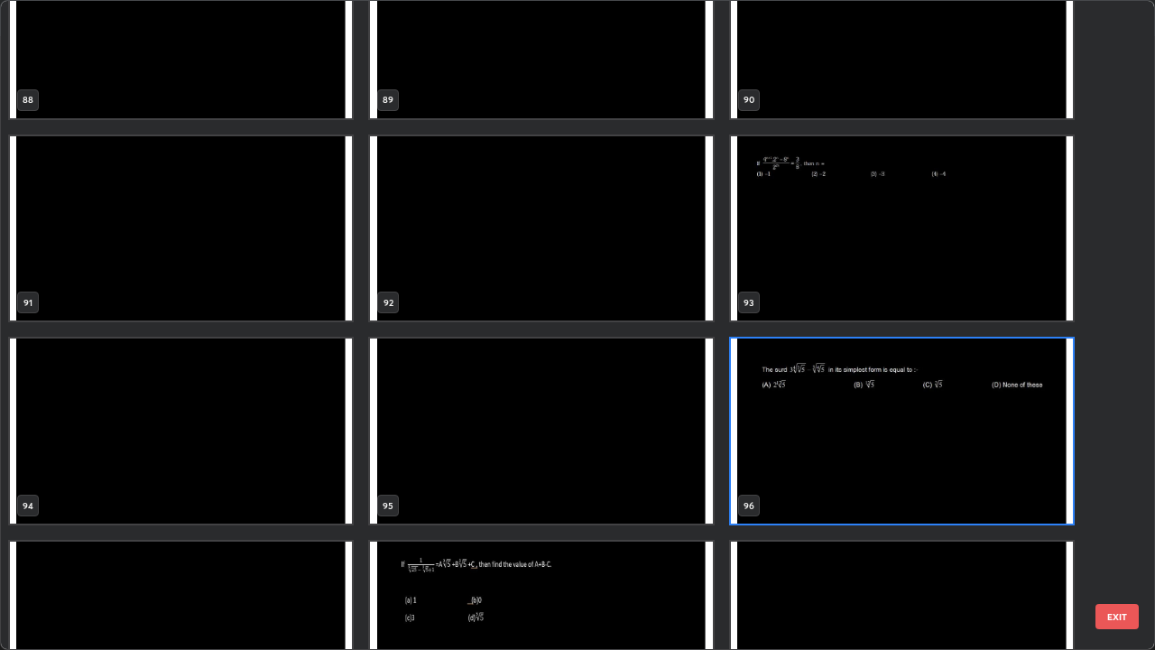
click at [891, 425] on img "grid" at bounding box center [902, 430] width 342 height 185
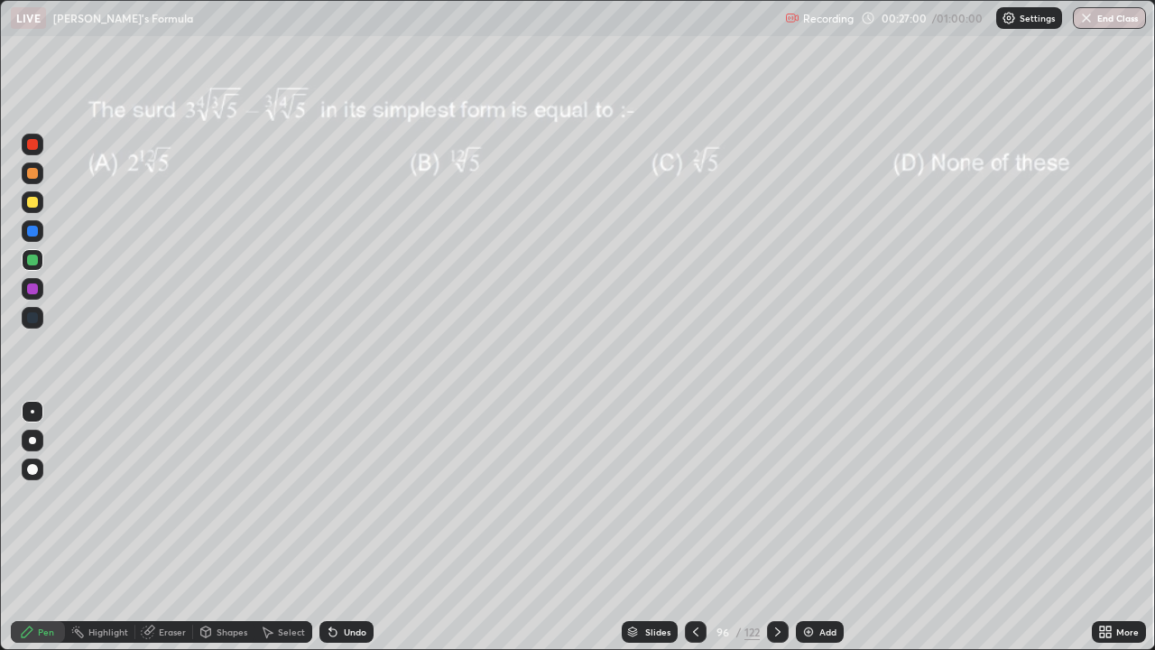
click at [348, 527] on div "Undo" at bounding box center [346, 632] width 54 height 22
click at [346, 527] on div "Undo" at bounding box center [355, 631] width 23 height 9
click at [344, 527] on div "Undo" at bounding box center [355, 631] width 23 height 9
click at [779, 527] on icon at bounding box center [777, 631] width 14 height 14
click at [660, 527] on div "Slides" at bounding box center [657, 631] width 25 height 9
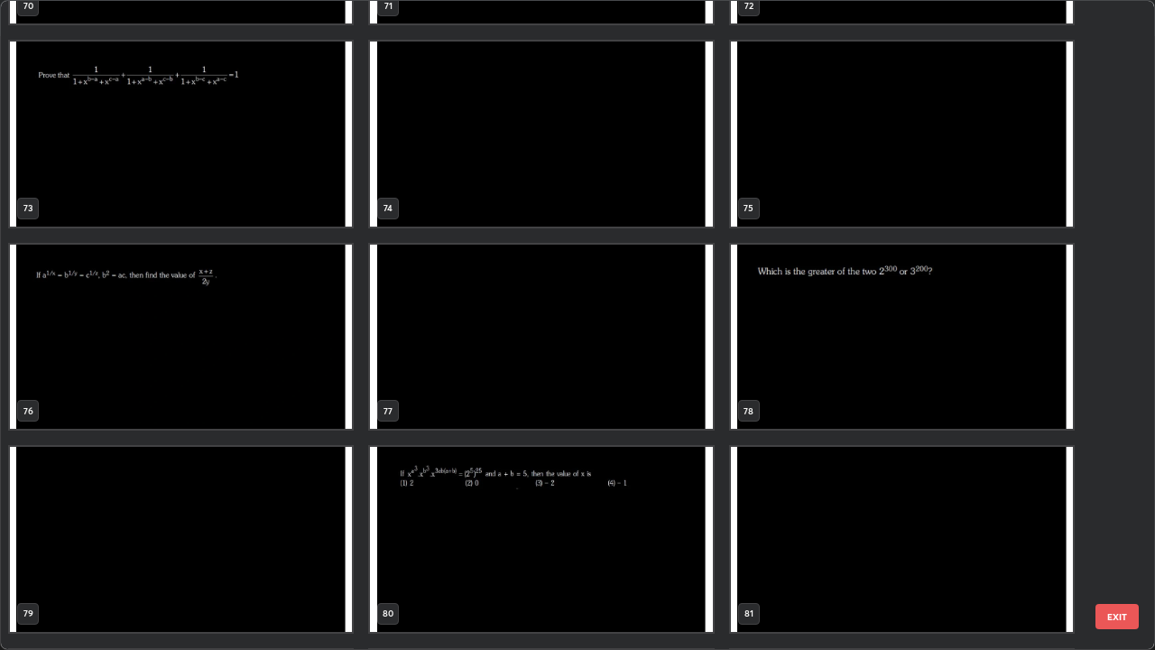
scroll to position [4826, 0]
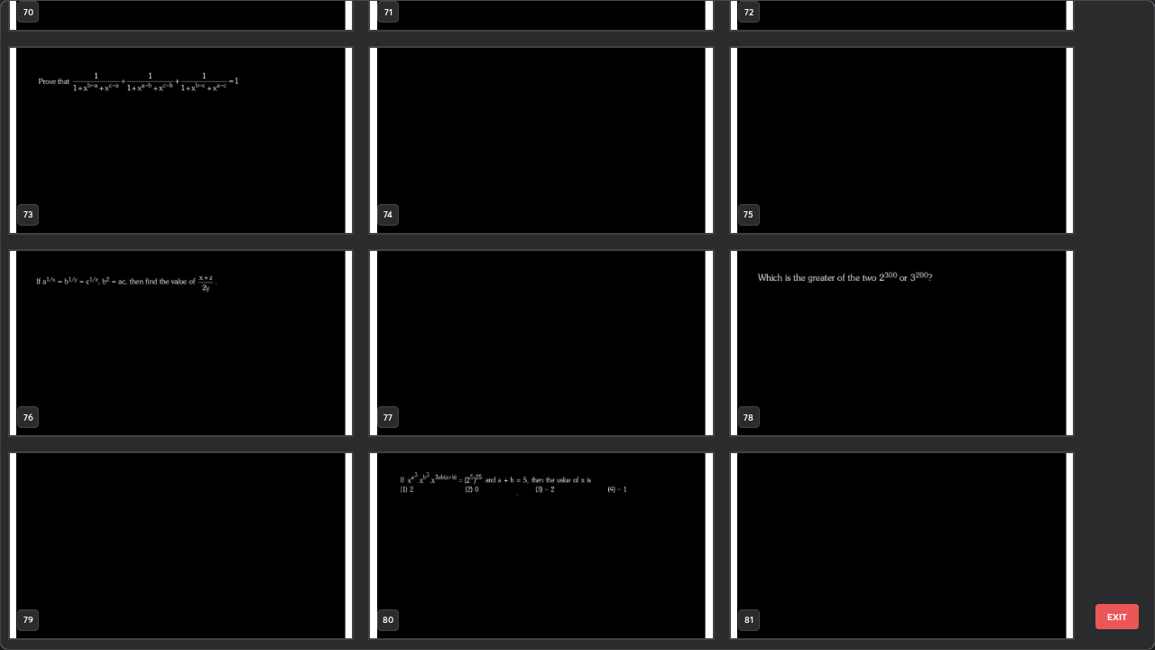
click at [649, 527] on img "grid" at bounding box center [541, 545] width 342 height 185
click at [641, 527] on img "grid" at bounding box center [541, 545] width 342 height 185
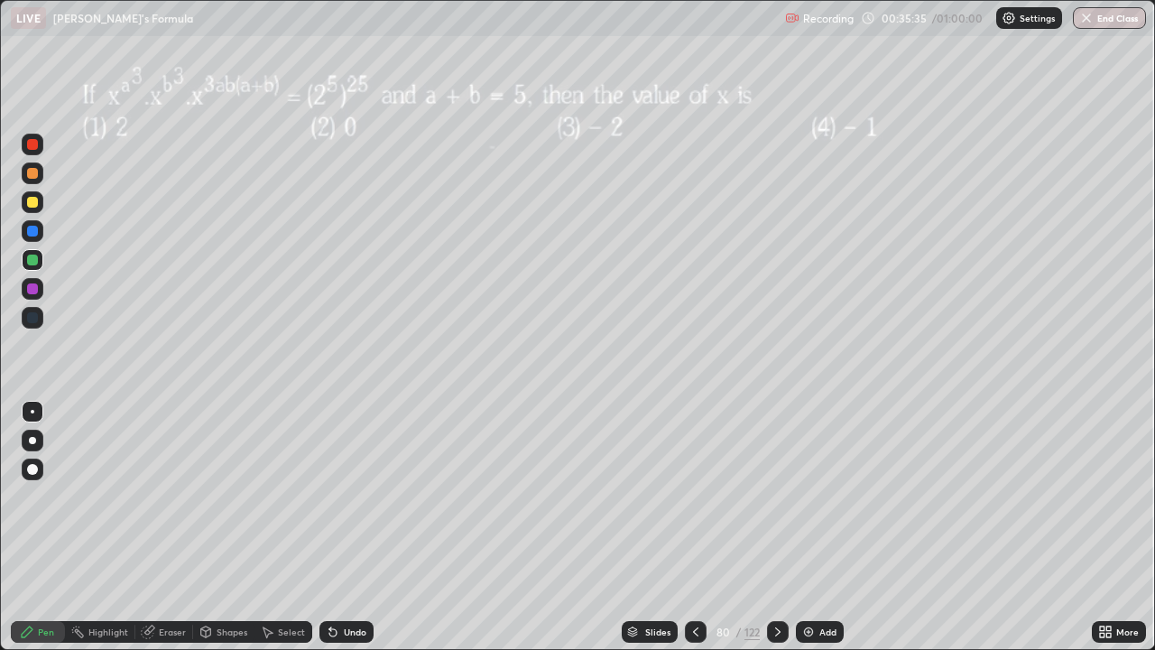
click at [659, 527] on div "Slides" at bounding box center [650, 632] width 56 height 22
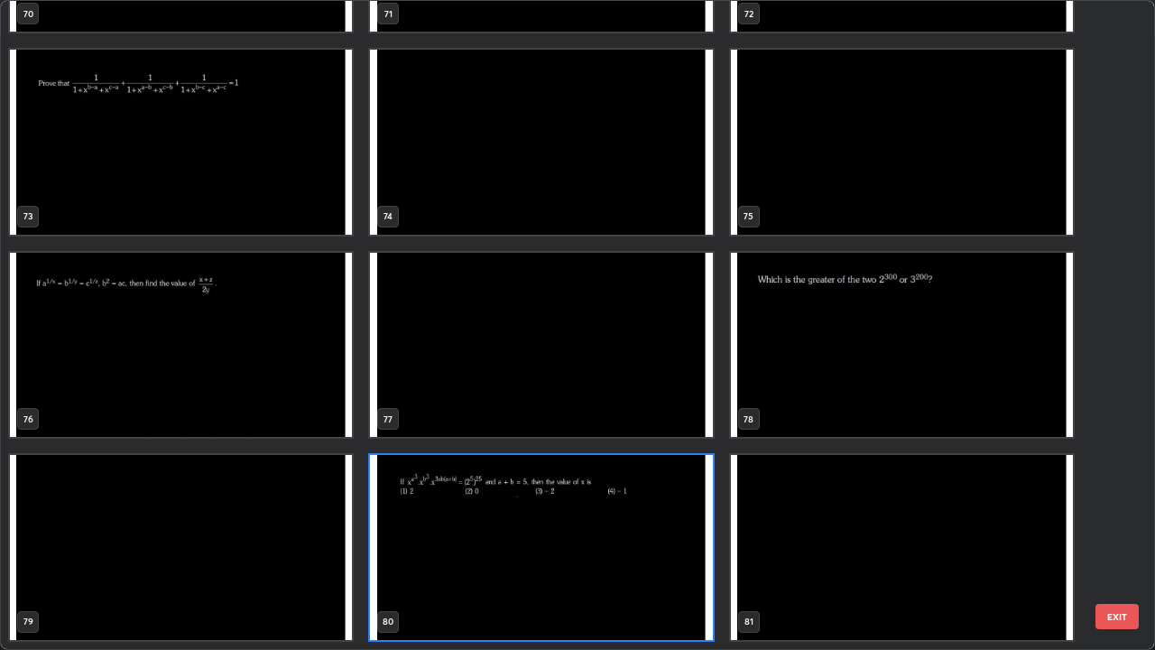
scroll to position [642, 1144]
click at [878, 527] on img "grid" at bounding box center [902, 547] width 342 height 185
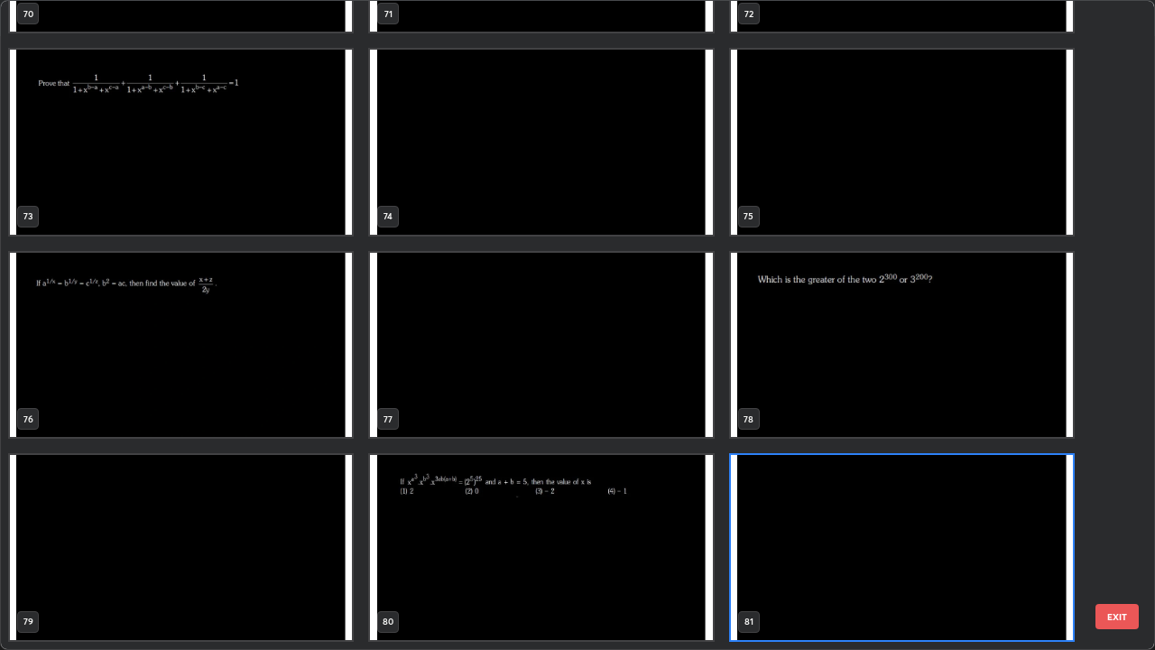
click at [881, 527] on img "grid" at bounding box center [902, 547] width 342 height 185
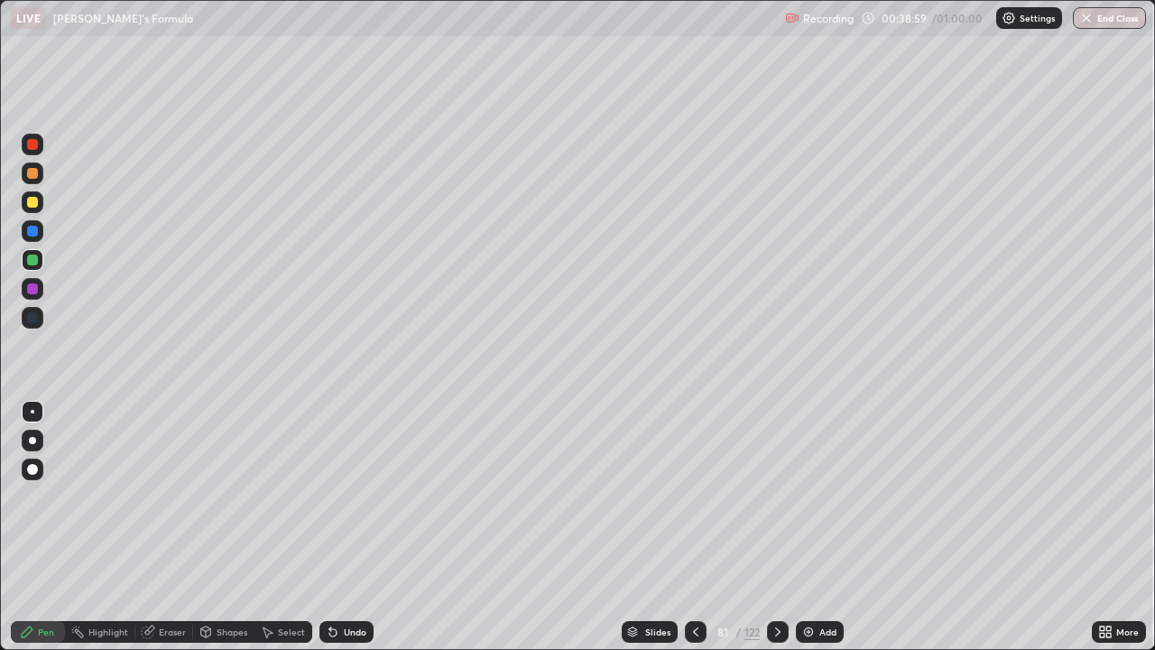
click at [33, 527] on div "Pen" at bounding box center [38, 632] width 54 height 22
click at [348, 527] on div "Undo" at bounding box center [346, 632] width 54 height 22
click at [330, 527] on icon at bounding box center [332, 632] width 7 height 7
click at [332, 527] on icon at bounding box center [332, 632] width 7 height 7
click at [347, 527] on div "Undo" at bounding box center [346, 632] width 54 height 22
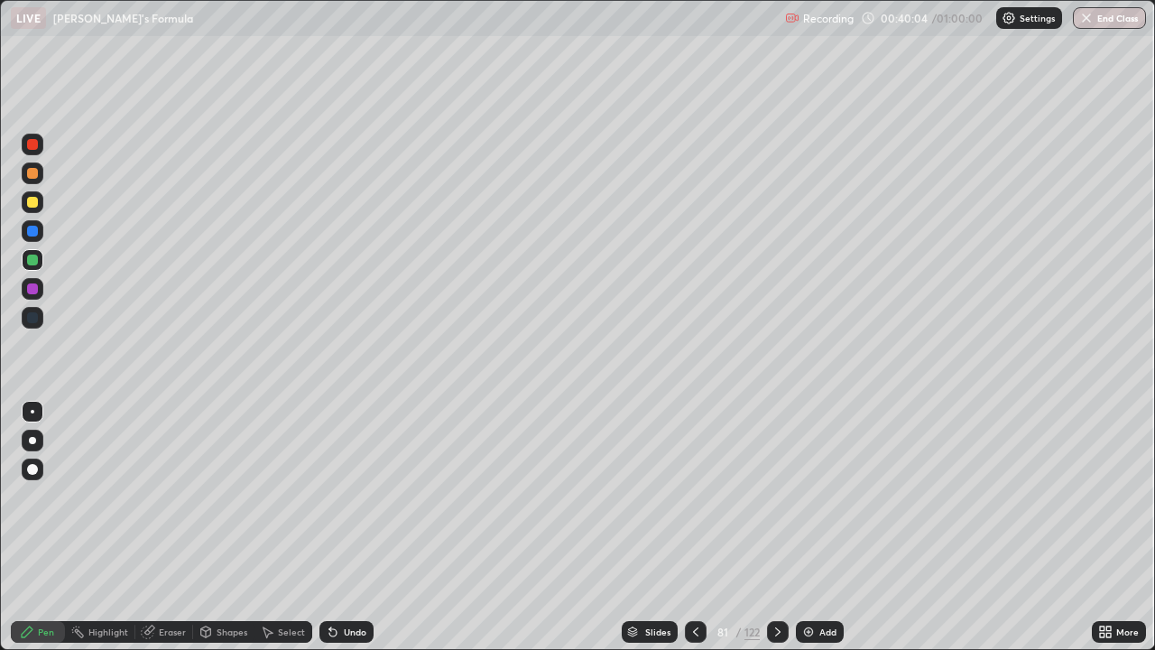
click at [344, 527] on div "Undo" at bounding box center [355, 631] width 23 height 9
click at [340, 527] on div "Undo" at bounding box center [346, 632] width 54 height 22
click at [330, 527] on icon at bounding box center [332, 632] width 7 height 7
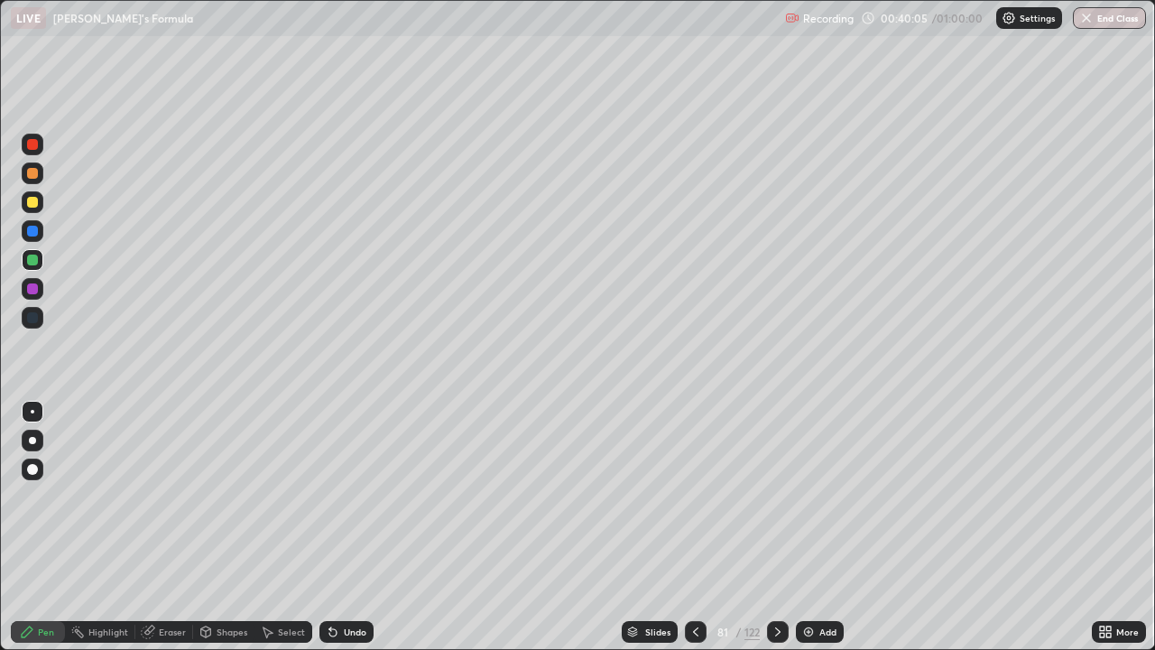
click at [330, 527] on icon at bounding box center [332, 632] width 7 height 7
click at [331, 527] on div "Undo" at bounding box center [346, 632] width 54 height 22
click at [1097, 22] on button "End Class" at bounding box center [1109, 18] width 73 height 22
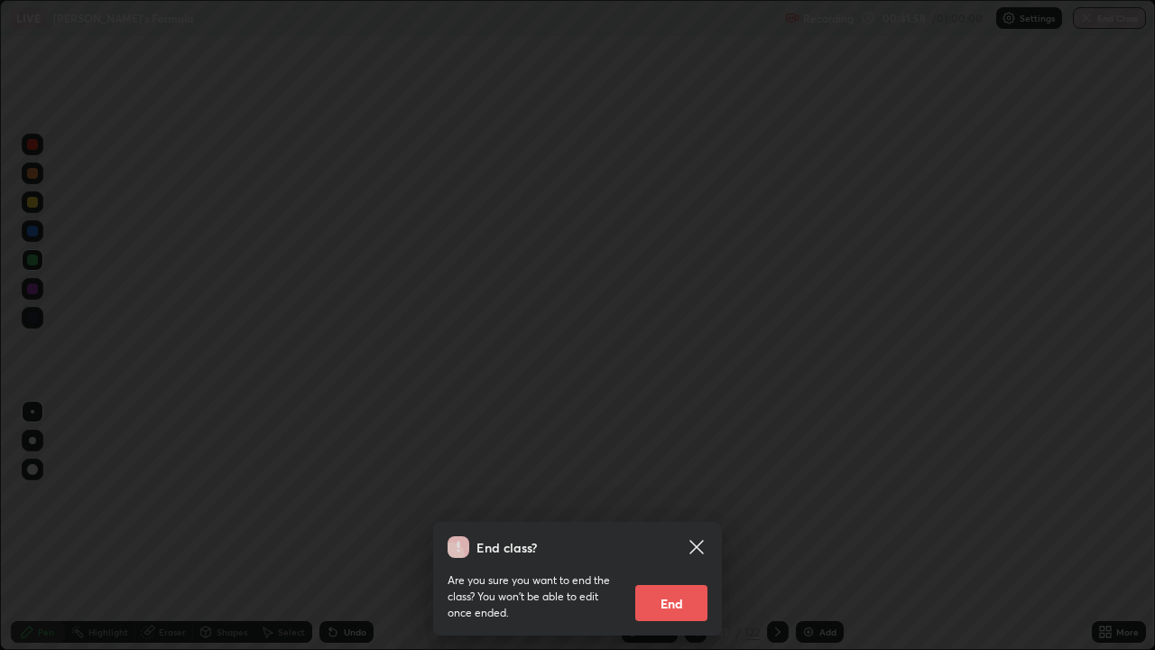
click at [683, 527] on button "End" at bounding box center [671, 603] width 72 height 36
